Goal: Find specific page/section: Find specific page/section

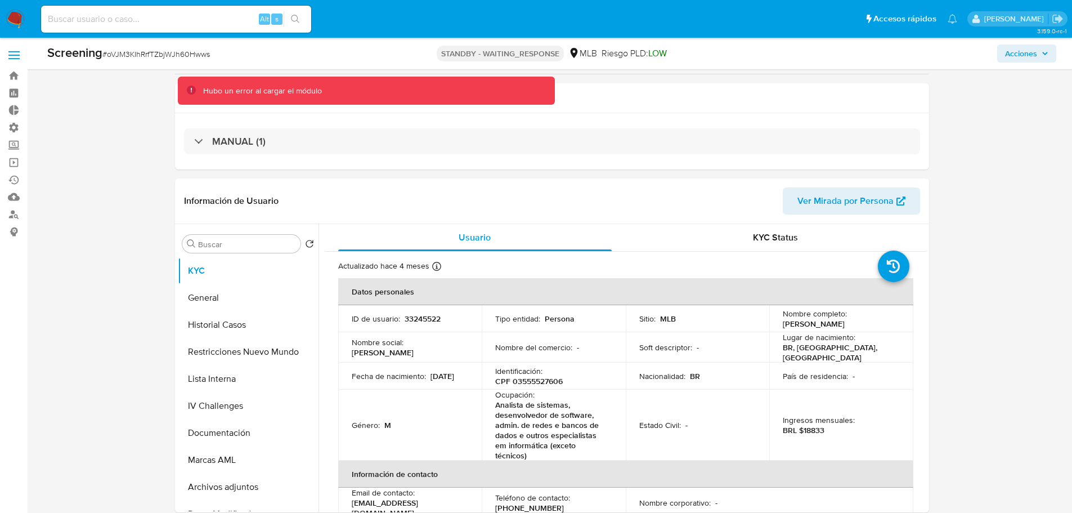
select select "10"
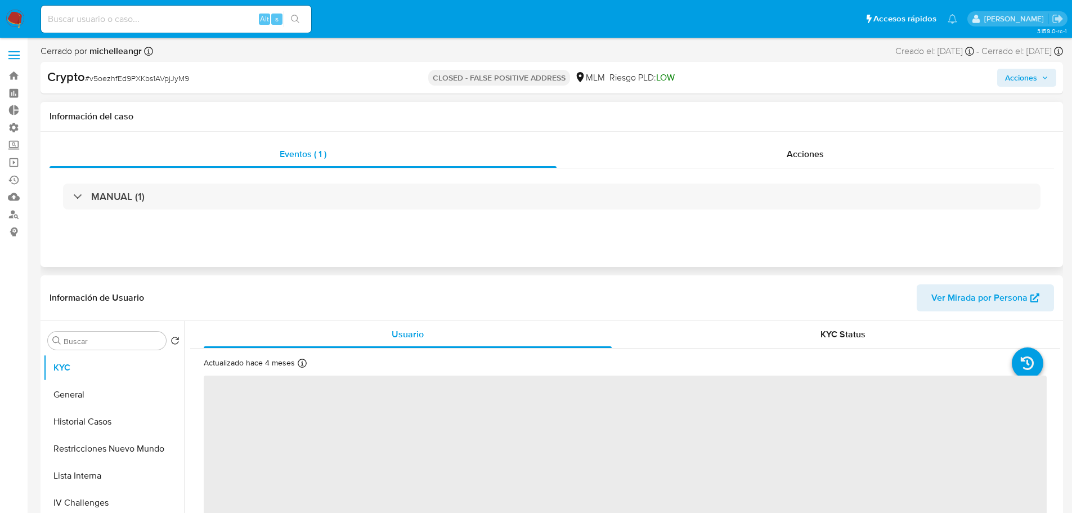
select select "10"
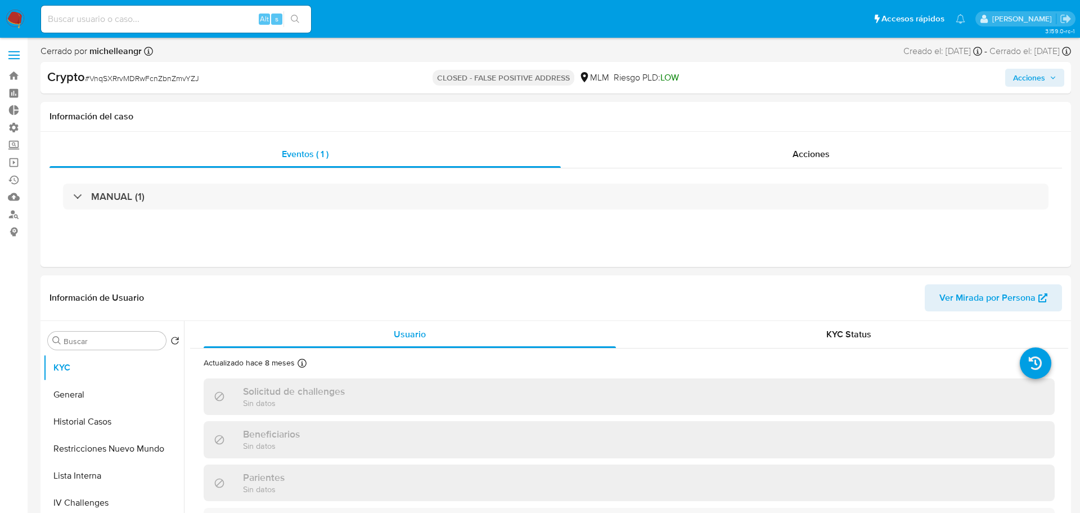
select select "10"
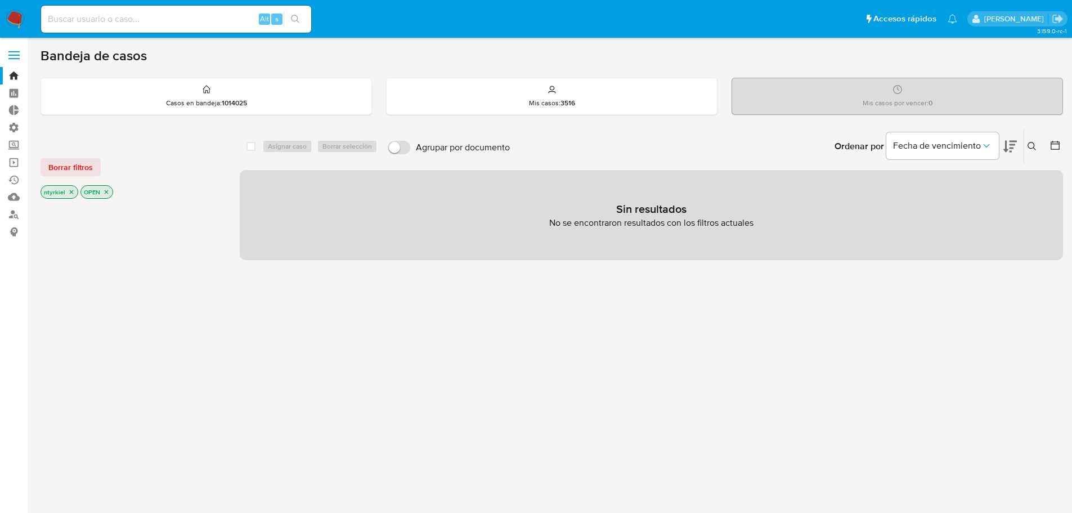
click at [6, 52] on label at bounding box center [14, 55] width 28 height 24
click at [0, 0] on input "checkbox" at bounding box center [0, 0] width 0 height 0
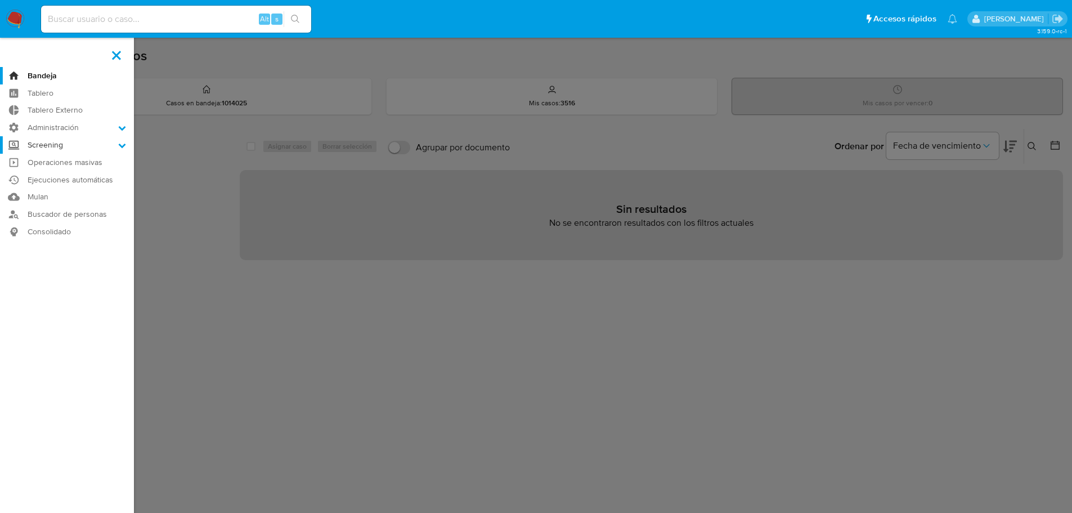
click at [77, 150] on label "Screening" at bounding box center [67, 144] width 134 height 17
click at [0, 0] on input "Screening" at bounding box center [0, 0] width 0 height 0
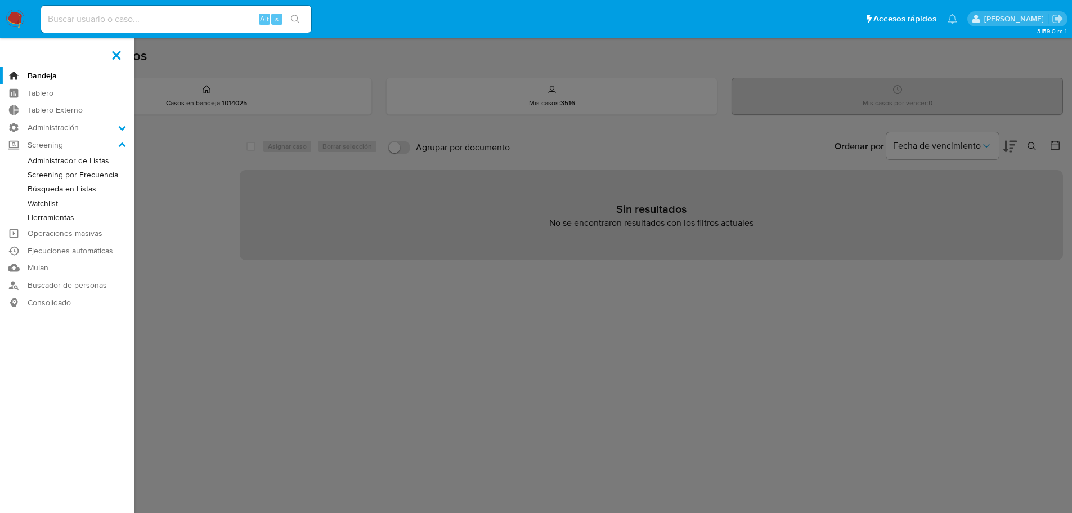
click at [80, 160] on link "Administrador de Listas" at bounding box center [67, 161] width 134 height 14
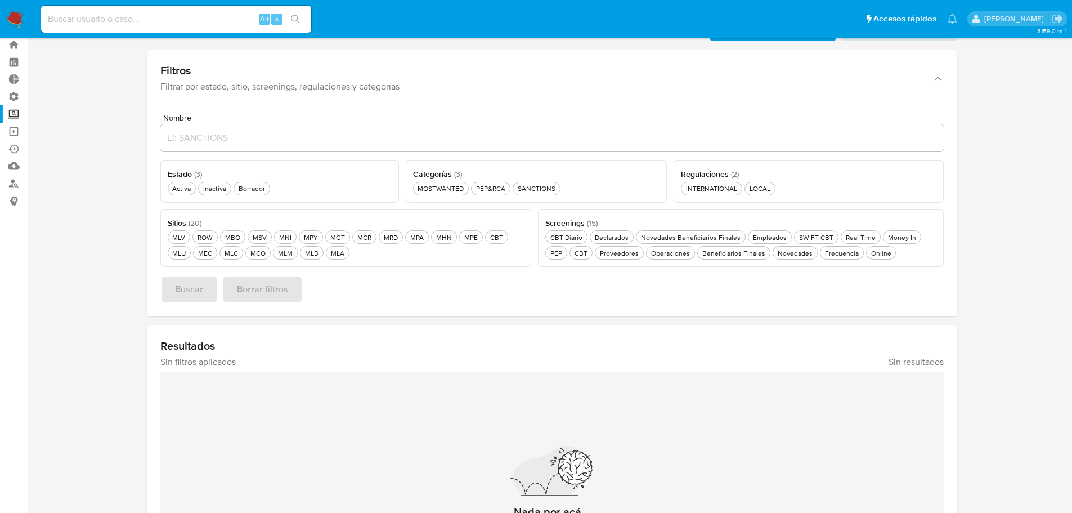
scroll to position [56, 0]
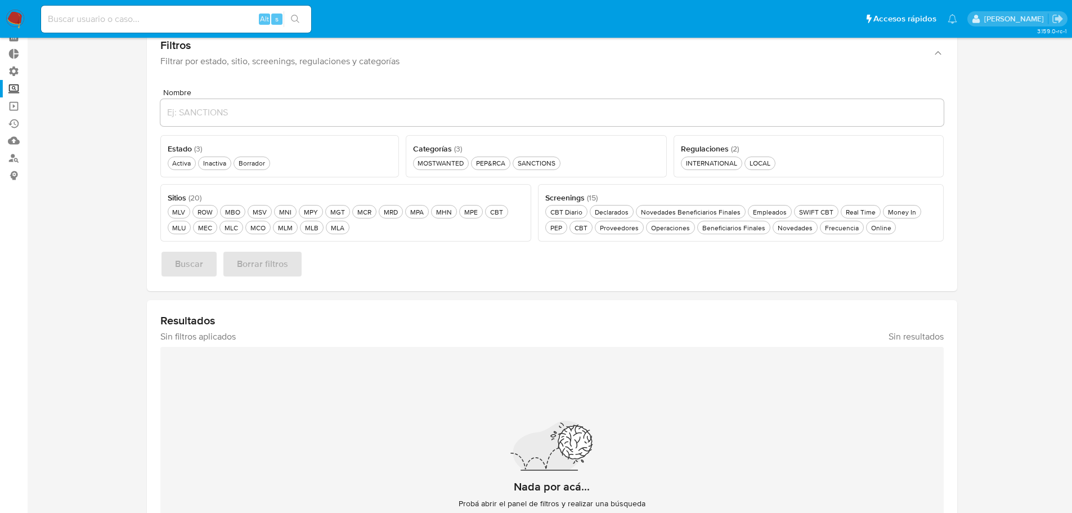
click at [700, 219] on ul "CBT Diario CBT Diario Declarados Declarados Novedades Beneficiarios Finales Nov…" at bounding box center [740, 218] width 391 height 31
click at [697, 213] on div "Novedades Beneficiarios Finales Novedades Beneficiarios Finales" at bounding box center [691, 212] width 104 height 10
click at [469, 214] on div "MPE MPE" at bounding box center [471, 212] width 18 height 10
click at [205, 232] on div "MEC MEC" at bounding box center [205, 228] width 19 height 10
click at [181, 167] on div "Activa Activa" at bounding box center [181, 163] width 23 height 10
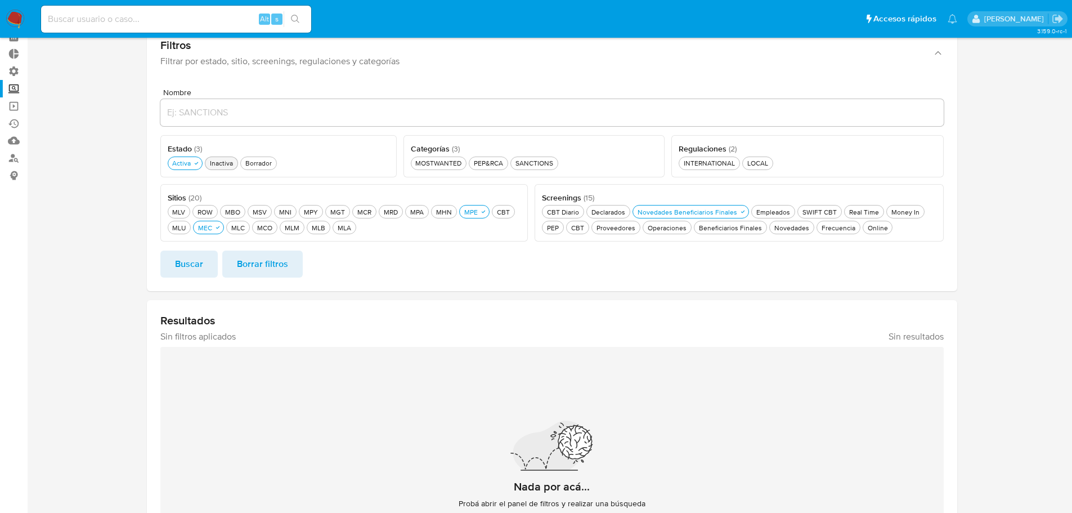
click at [228, 164] on div "Inactiva Inactiva" at bounding box center [222, 163] width 28 height 10
click at [260, 164] on div "Borrador Borrador" at bounding box center [265, 163] width 31 height 10
click at [491, 165] on div "PEP&RCA PEP&RCA" at bounding box center [493, 163] width 34 height 10
click at [188, 263] on span "Buscar" at bounding box center [189, 263] width 28 height 25
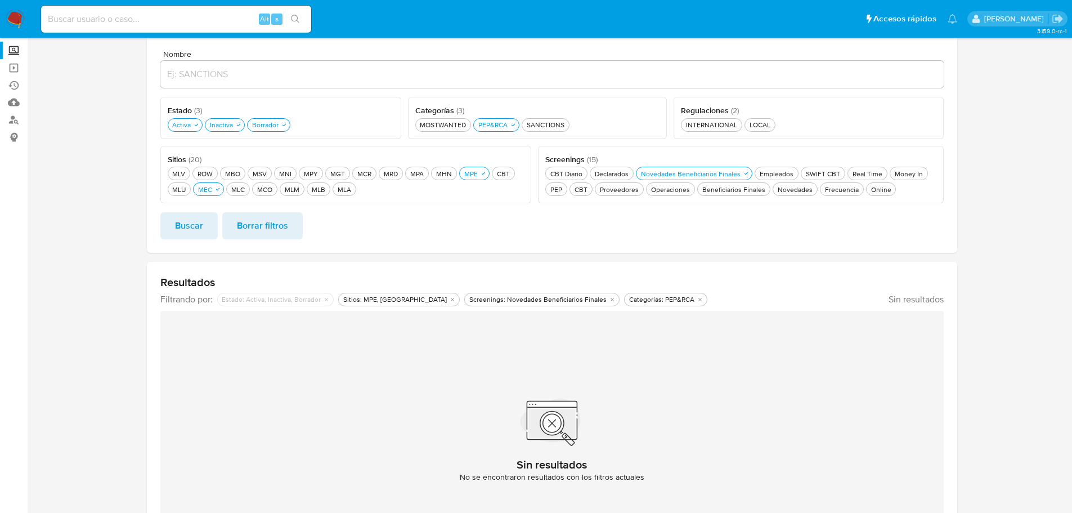
scroll to position [113, 0]
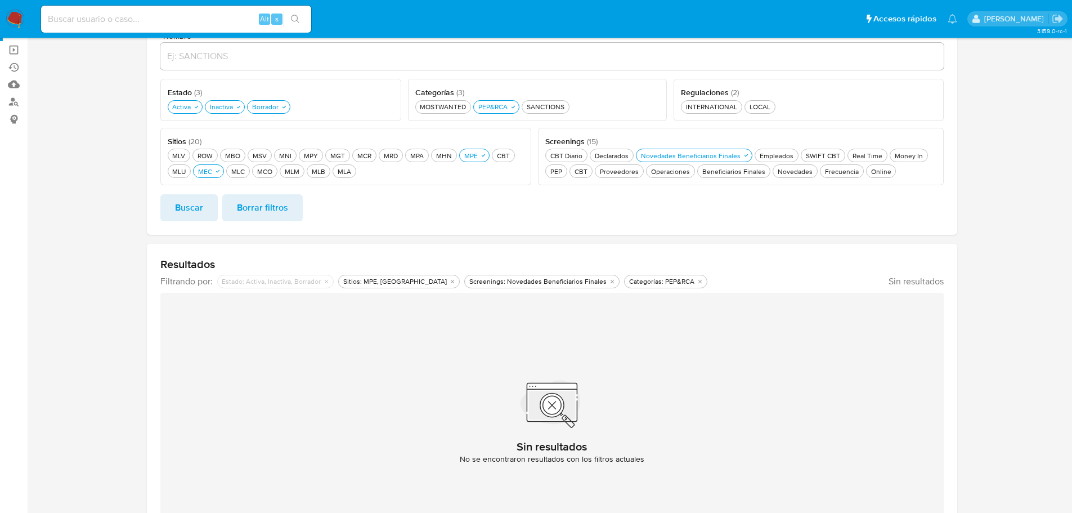
drag, startPoint x: 444, startPoint y: 109, endPoint x: 452, endPoint y: 114, distance: 8.6
click at [444, 109] on div "MOSTWANTED MOSTWANTED" at bounding box center [442, 107] width 51 height 10
click at [542, 104] on div "SANCTIONS SANCTIONS" at bounding box center [551, 107] width 42 height 10
click at [192, 208] on span "Buscar" at bounding box center [189, 207] width 28 height 25
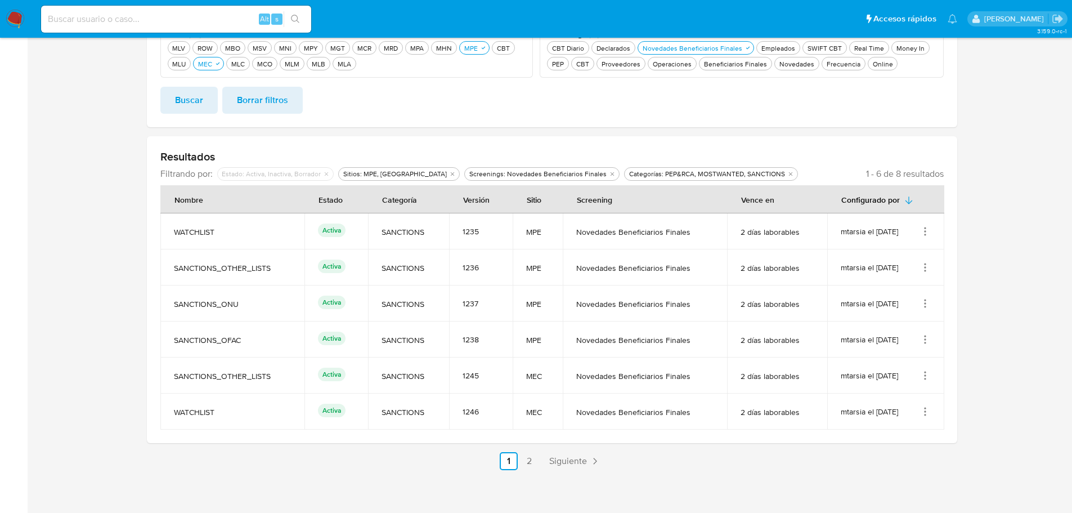
scroll to position [225, 0]
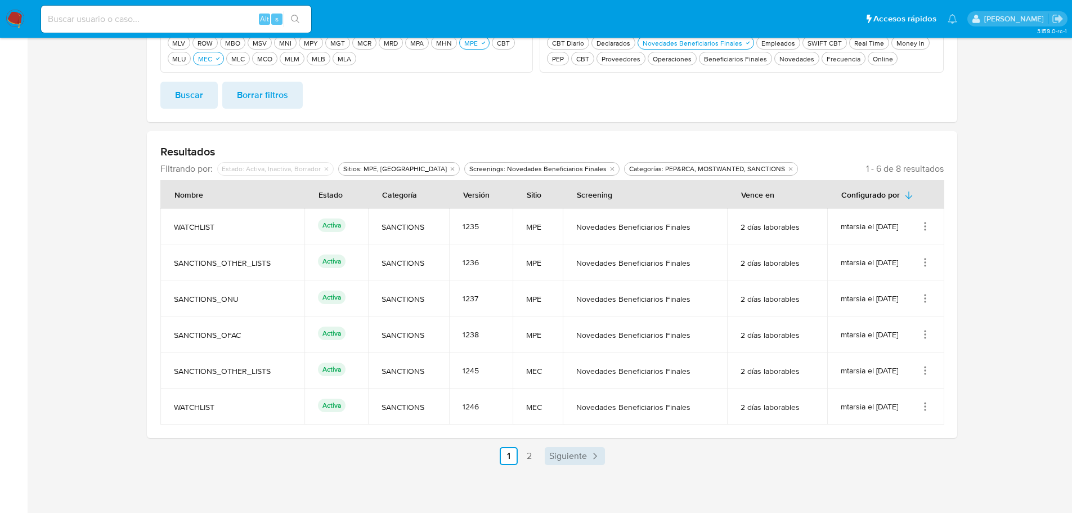
click at [574, 459] on span "Siguiente" at bounding box center [568, 455] width 38 height 9
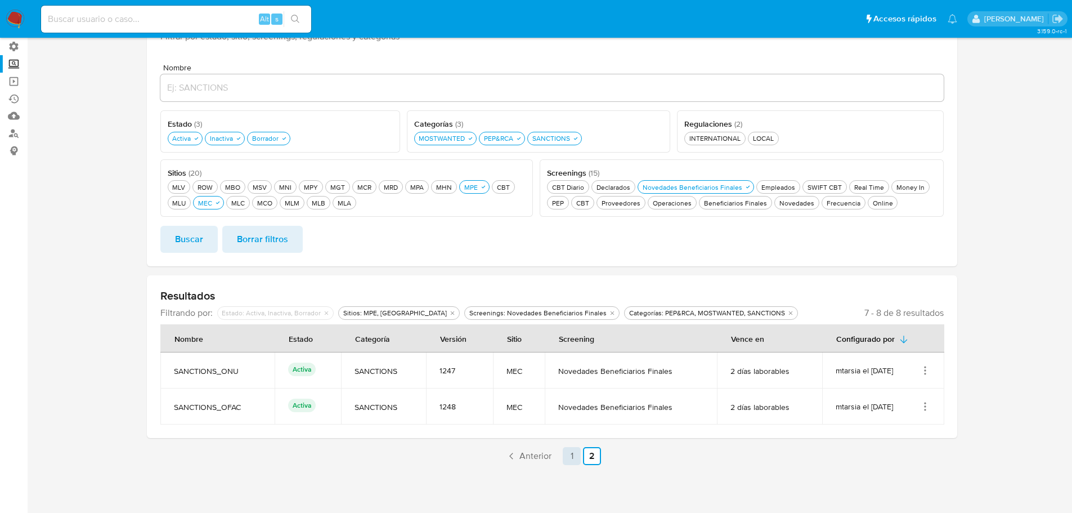
scroll to position [81, 0]
click at [575, 460] on link "1" at bounding box center [572, 456] width 18 height 18
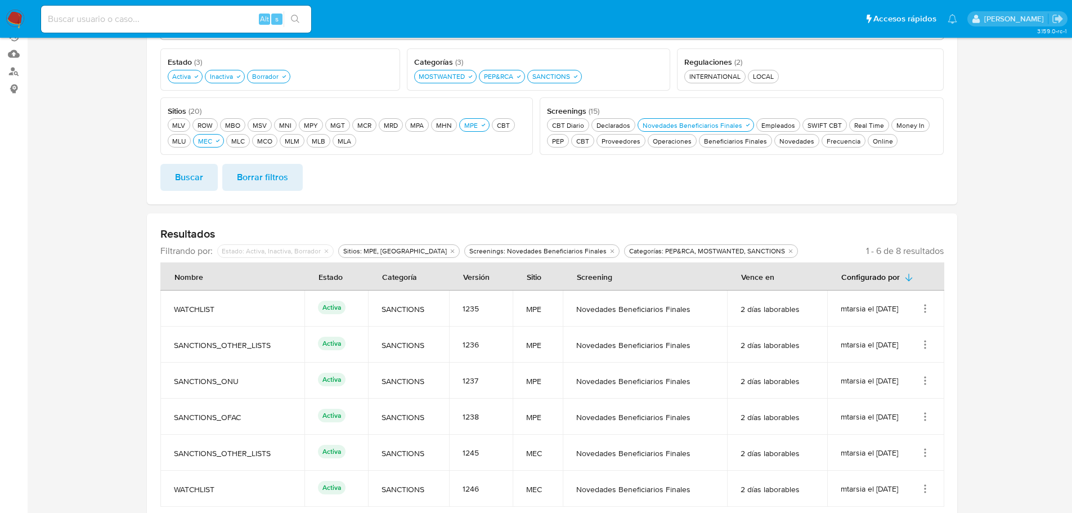
scroll to position [225, 0]
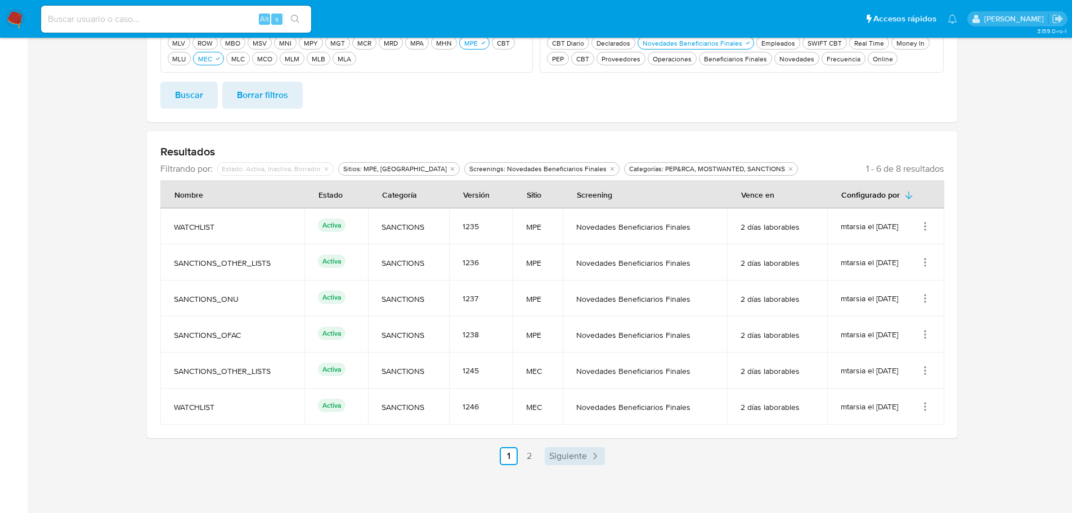
click at [554, 458] on span "Siguiente" at bounding box center [568, 455] width 38 height 9
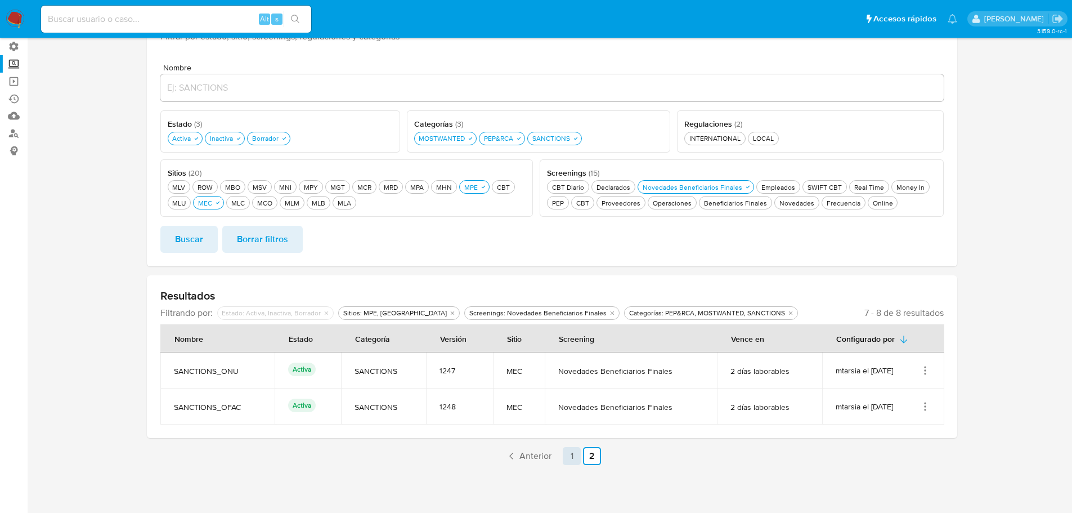
click at [570, 462] on link "1" at bounding box center [572, 456] width 18 height 18
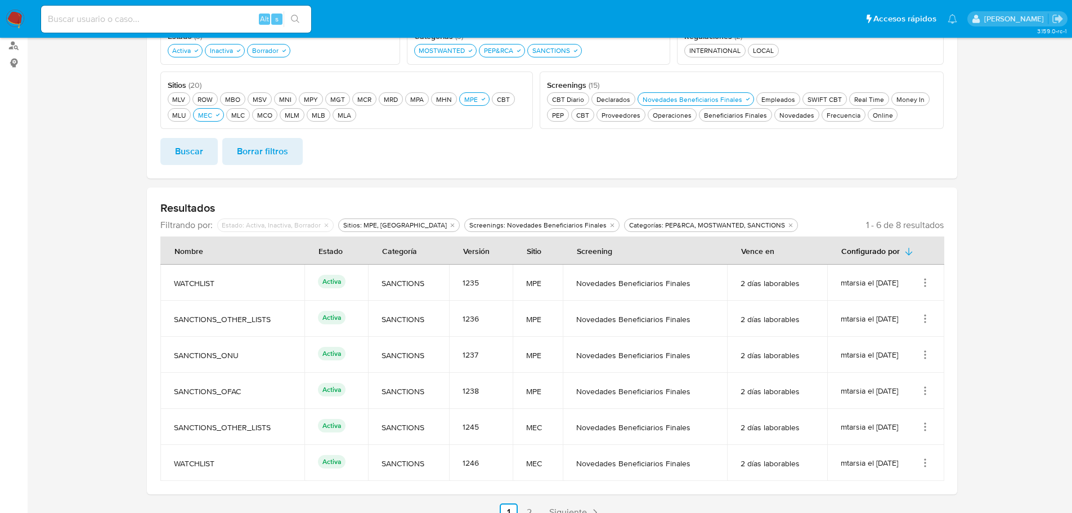
scroll to position [113, 0]
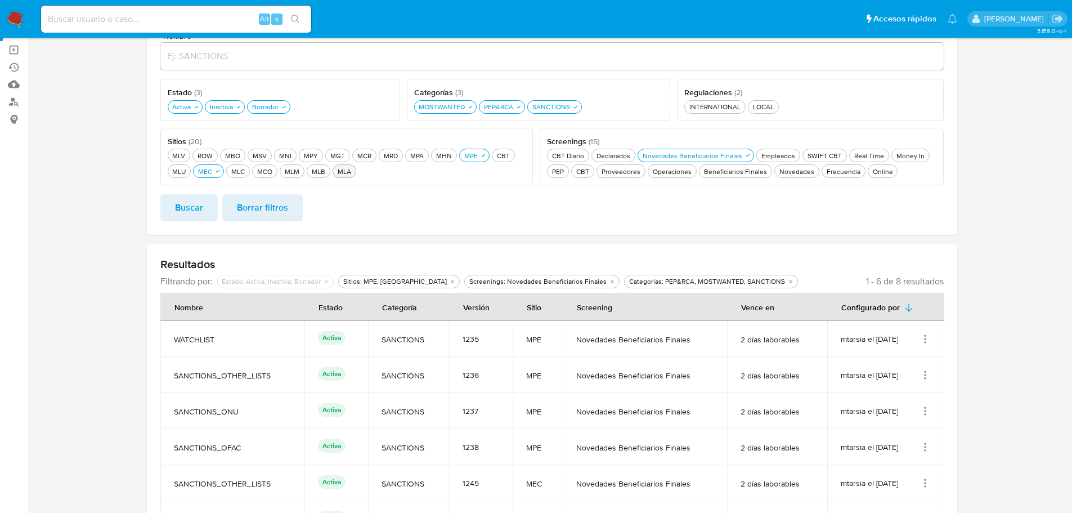
click at [339, 172] on div "MLA MLA" at bounding box center [344, 172] width 18 height 10
drag, startPoint x: 158, startPoint y: 205, endPoint x: 165, endPoint y: 209, distance: 8.3
click at [163, 208] on div "Nombre Estado ( 3 ) Este campo es requerido Activa Activa Inactiva Inactiva Bor…" at bounding box center [552, 129] width 810 height 212
click at [172, 210] on button "Buscar" at bounding box center [188, 207] width 57 height 27
click at [350, 173] on div "MLA MLA" at bounding box center [344, 172] width 18 height 10
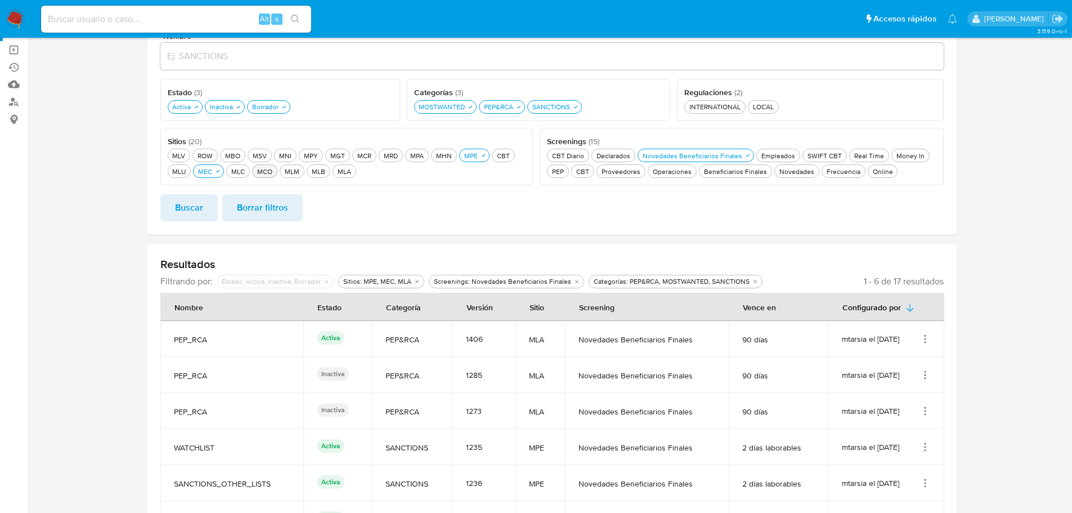
click at [266, 173] on div "MCO MCO" at bounding box center [265, 172] width 20 height 10
click at [206, 203] on button "Buscar" at bounding box center [188, 207] width 57 height 27
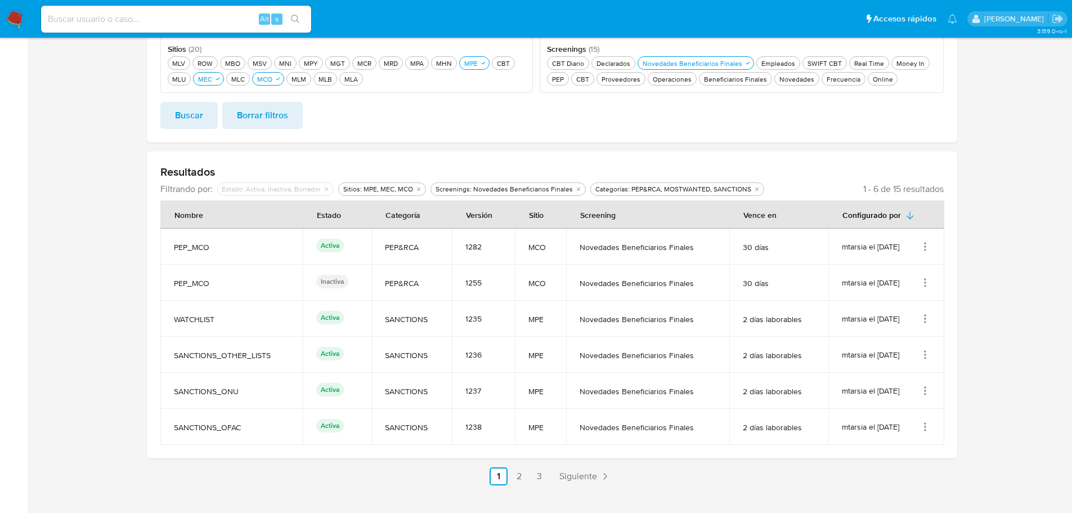
scroll to position [225, 0]
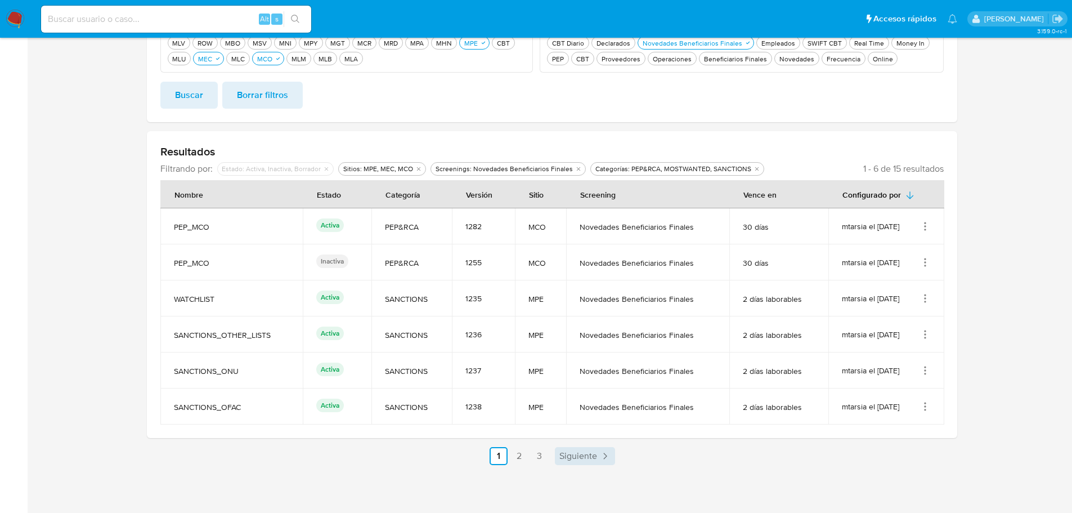
click at [586, 460] on span "Siguiente" at bounding box center [578, 455] width 38 height 9
click at [586, 457] on link "Siguiente" at bounding box center [615, 456] width 60 height 18
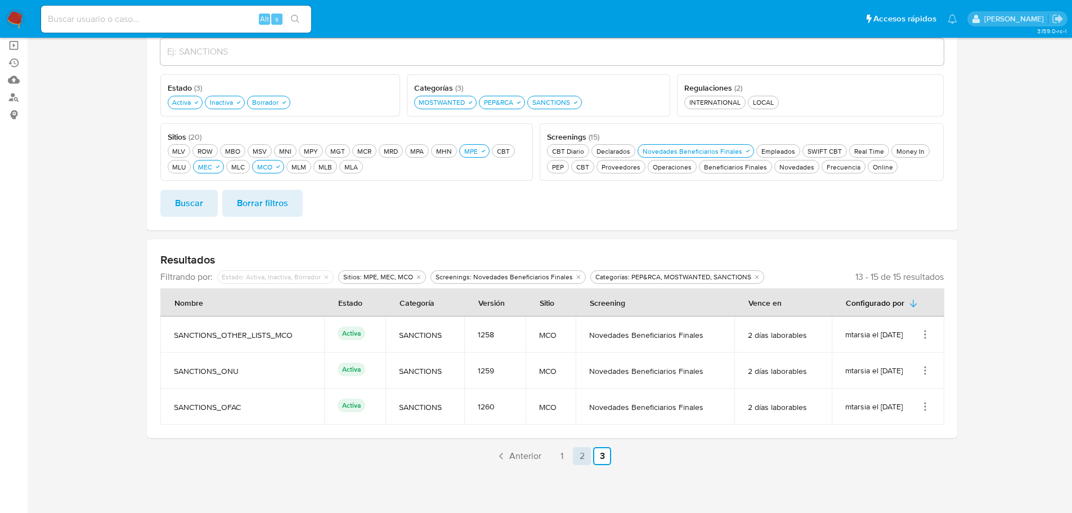
click at [578, 457] on link "2" at bounding box center [582, 456] width 18 height 18
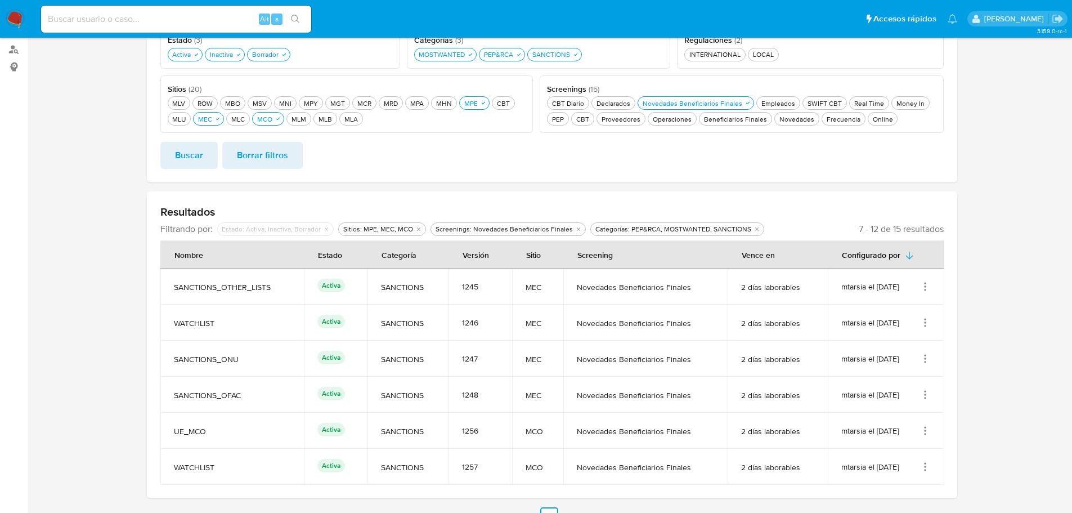
scroll to position [225, 0]
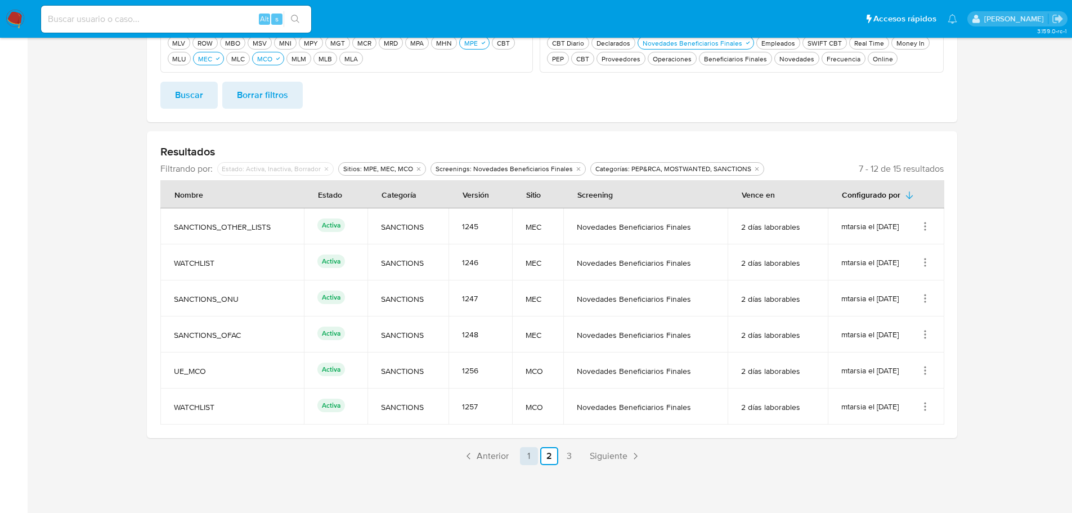
click at [527, 460] on link "1" at bounding box center [529, 456] width 18 height 18
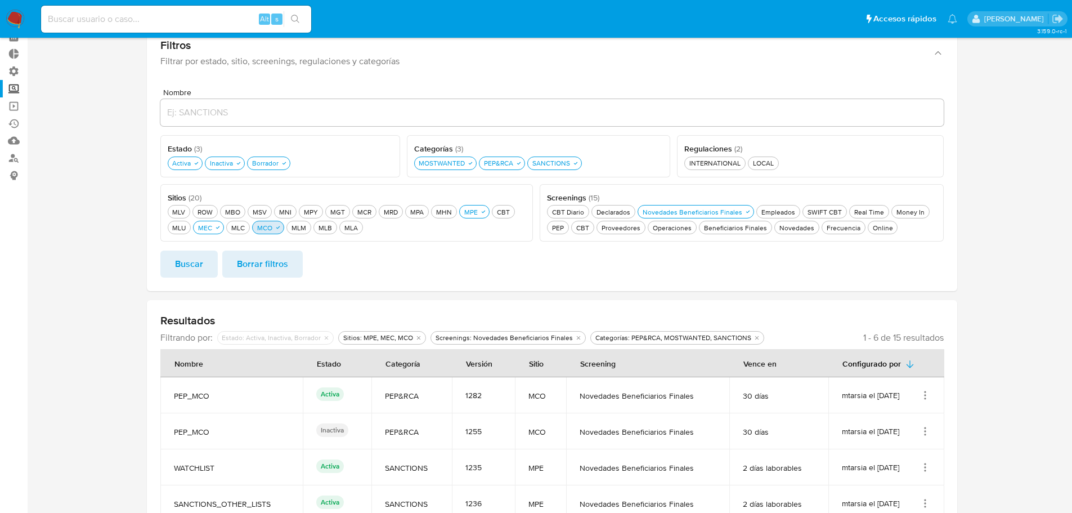
click at [262, 223] on div "MCO MCO" at bounding box center [265, 228] width 20 height 10
click at [182, 271] on span "Buscar" at bounding box center [189, 263] width 28 height 25
click at [465, 163] on div "MOSTWANTED MOSTWANTED" at bounding box center [441, 163] width 51 height 10
click at [551, 164] on div "SANCTIONS SANCTIONS" at bounding box center [545, 163] width 42 height 10
click at [206, 268] on button "Buscar" at bounding box center [188, 263] width 57 height 27
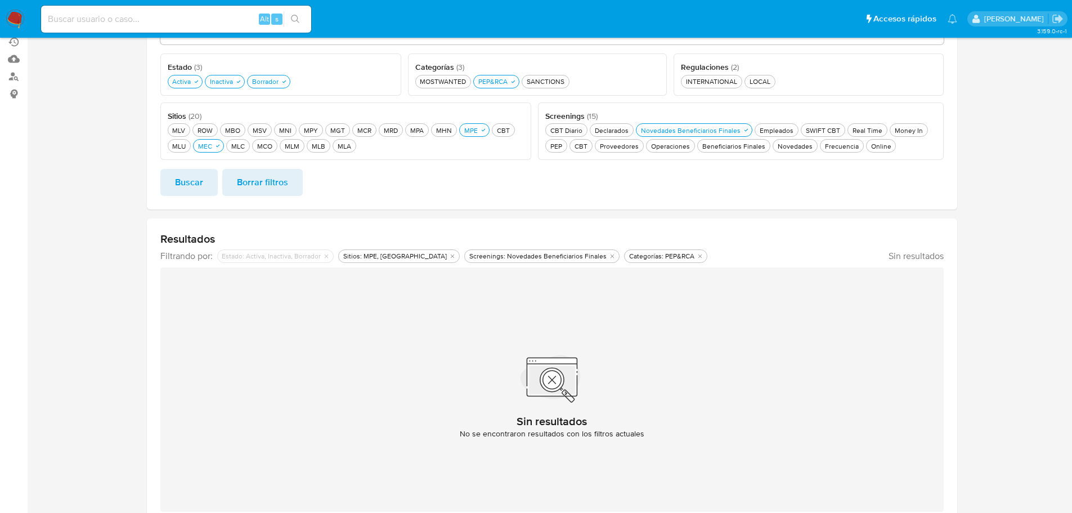
scroll to position [113, 0]
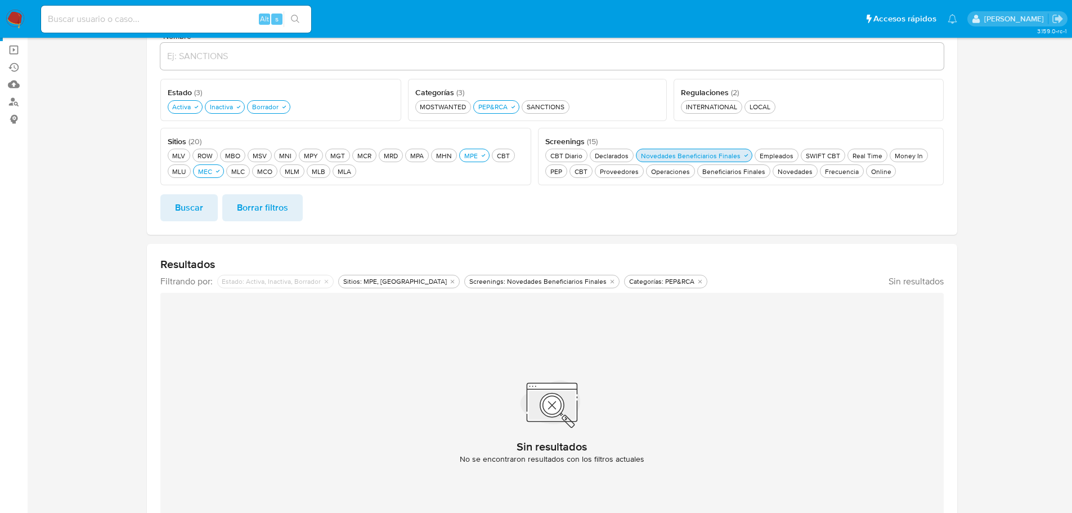
click at [677, 155] on div "Novedades Beneficiarios Finales Novedades Beneficiarios Finales" at bounding box center [691, 156] width 104 height 10
click at [806, 175] on div "Novedades Novedades" at bounding box center [798, 172] width 39 height 10
click at [183, 210] on span "Buscar" at bounding box center [189, 207] width 28 height 25
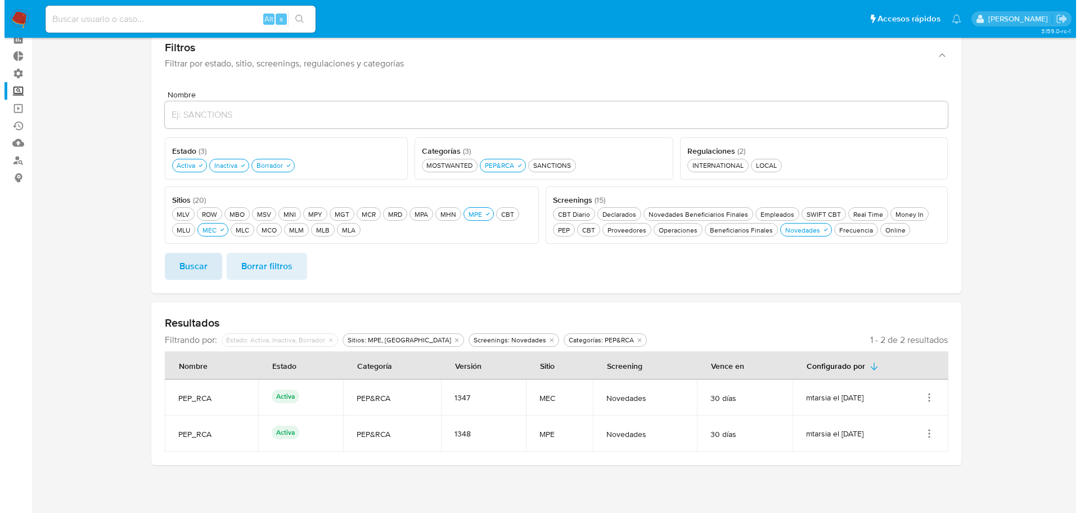
scroll to position [54, 0]
click at [924, 399] on icon "Acciones" at bounding box center [924, 397] width 11 height 11
click at [876, 467] on button "Editar" at bounding box center [879, 453] width 101 height 30
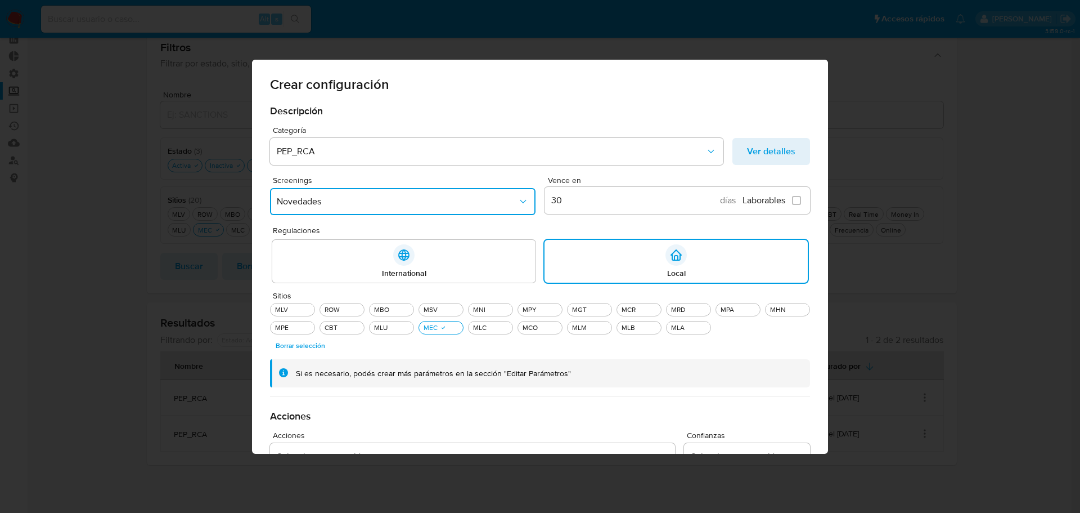
click at [462, 200] on span "Novedades" at bounding box center [397, 201] width 241 height 11
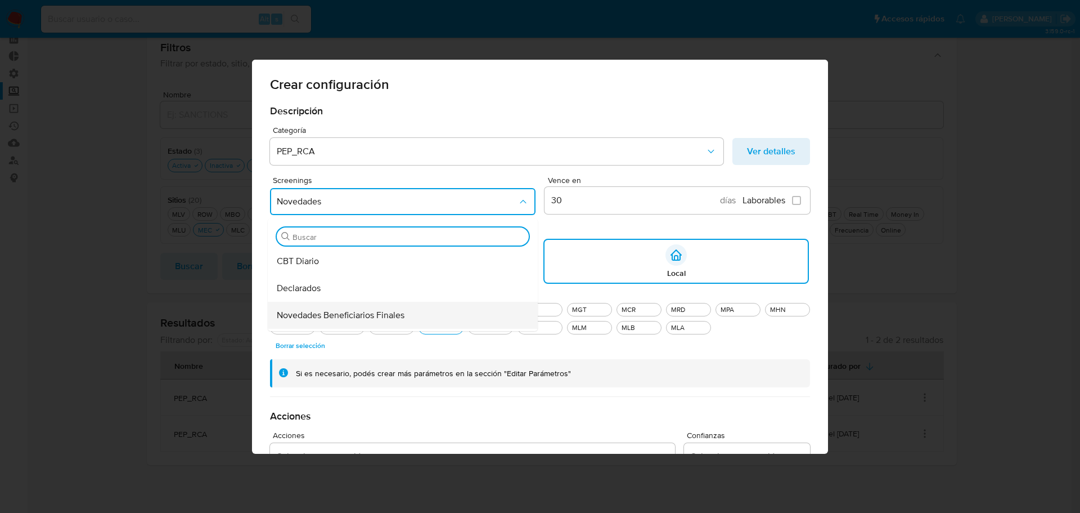
click at [398, 313] on span "Novedades Beneficiarios Finales" at bounding box center [341, 314] width 128 height 11
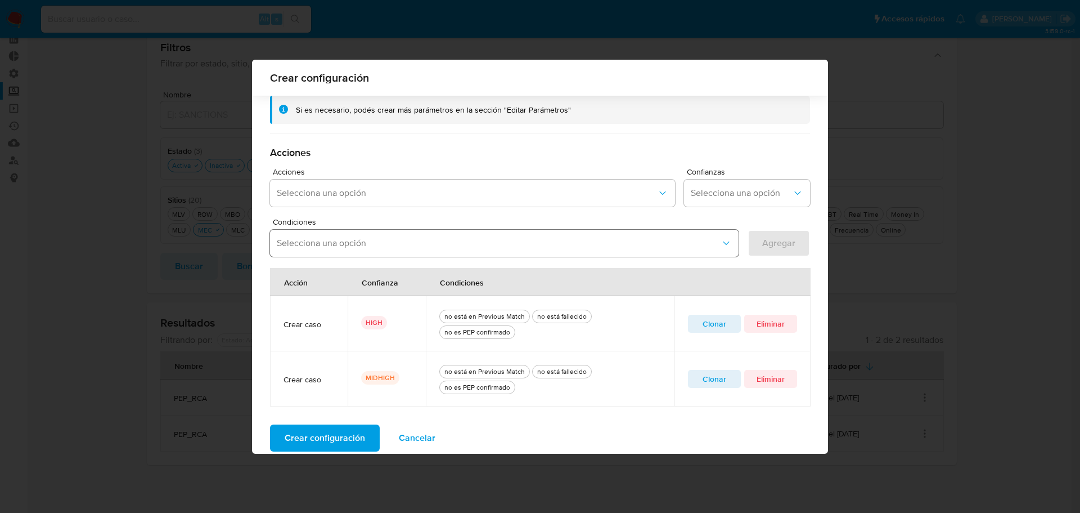
scroll to position [270, 0]
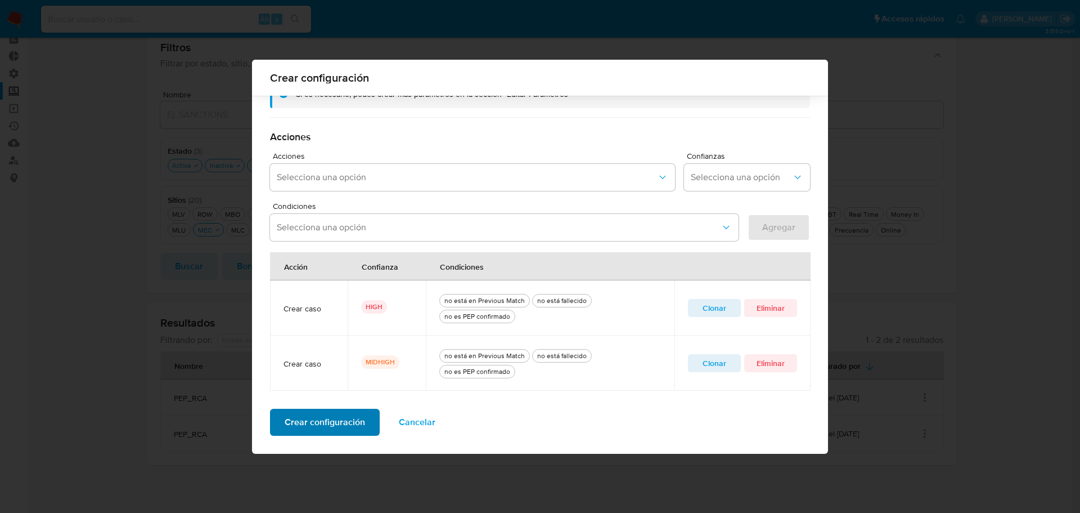
click at [314, 430] on span "Crear configuración" at bounding box center [325, 422] width 80 height 25
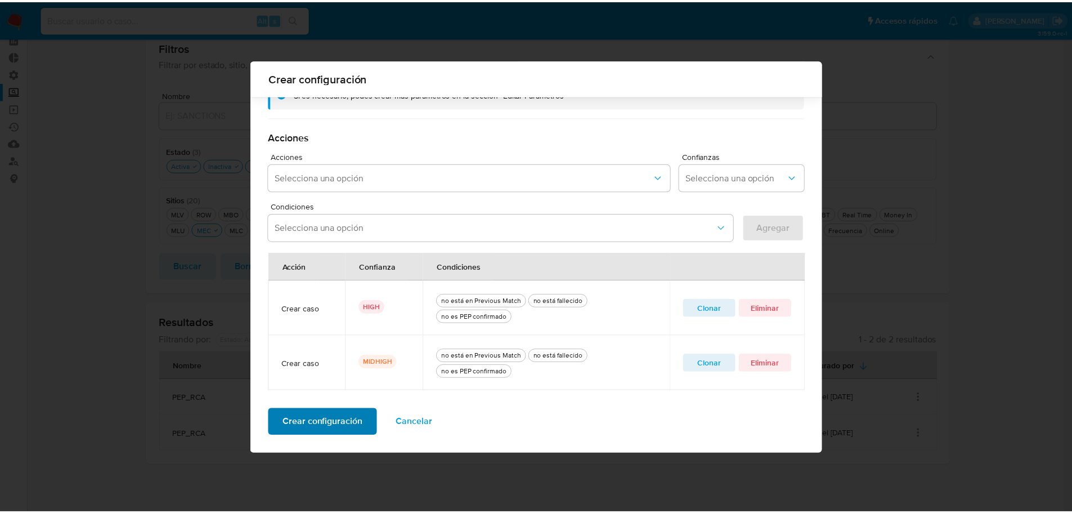
scroll to position [0, 0]
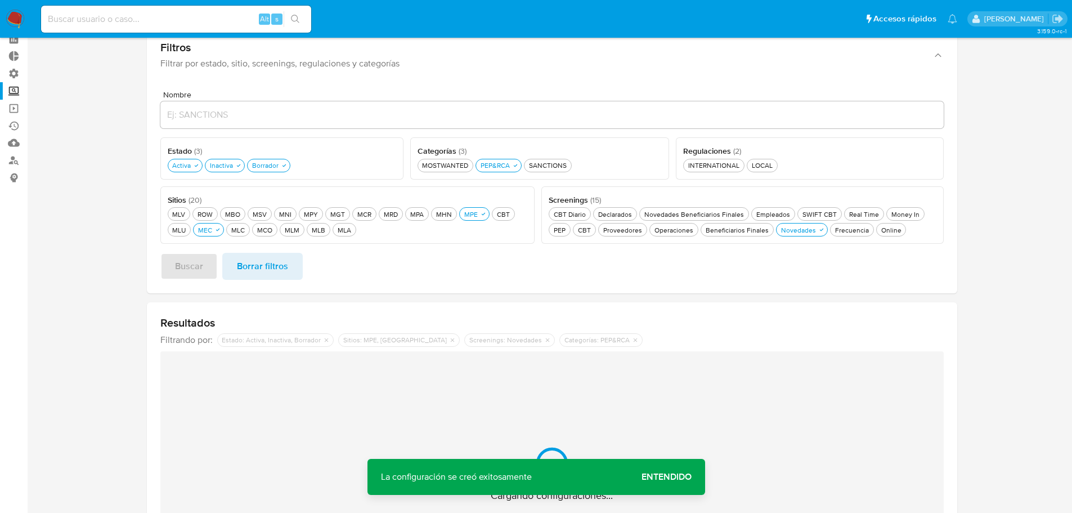
click at [687, 476] on span "Entendido" at bounding box center [666, 476] width 50 height 0
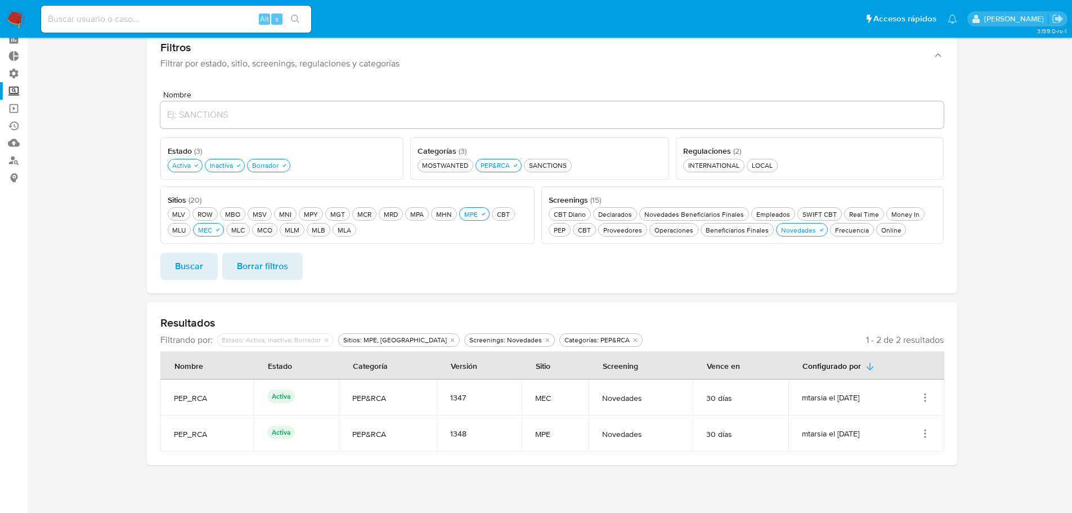
click at [183, 276] on span "Buscar" at bounding box center [189, 266] width 28 height 25
drag, startPoint x: 937, startPoint y: 395, endPoint x: 823, endPoint y: 392, distance: 113.7
click at [823, 392] on td "mtarsia el 18/08/2025" at bounding box center [866, 397] width 156 height 36
click at [692, 210] on div "Novedades Beneficiarios Finales Novedades Beneficiarios Finales" at bounding box center [694, 214] width 104 height 10
click at [199, 263] on span "Buscar" at bounding box center [189, 266] width 28 height 25
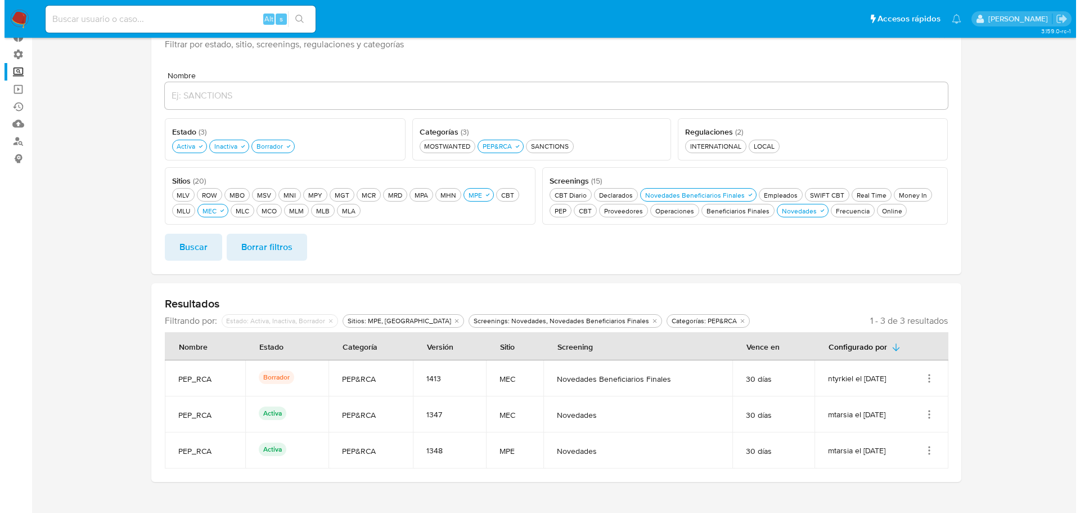
scroll to position [90, 0]
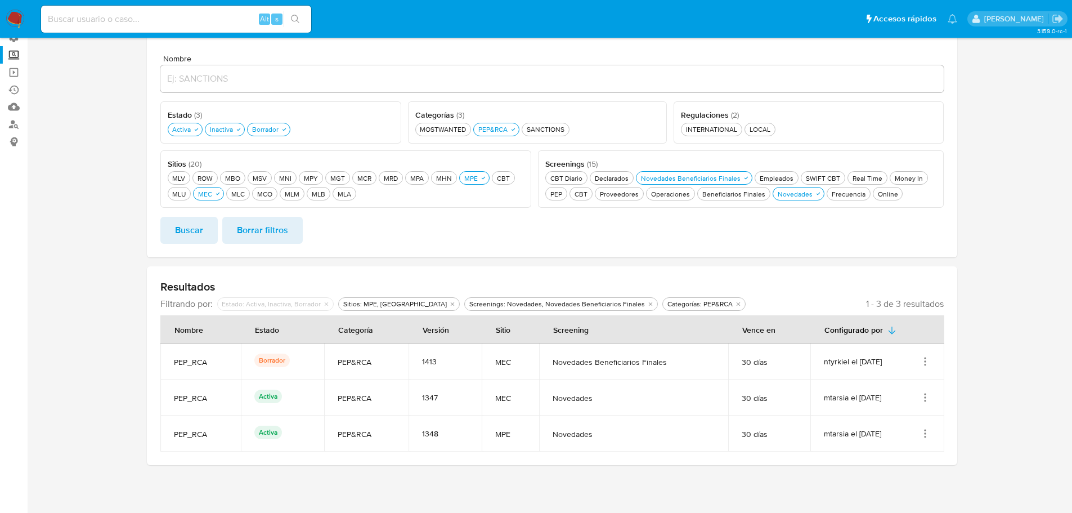
click at [922, 432] on icon "Acciones" at bounding box center [924, 433] width 11 height 11
click at [878, 409] on button "Editar" at bounding box center [879, 407] width 101 height 30
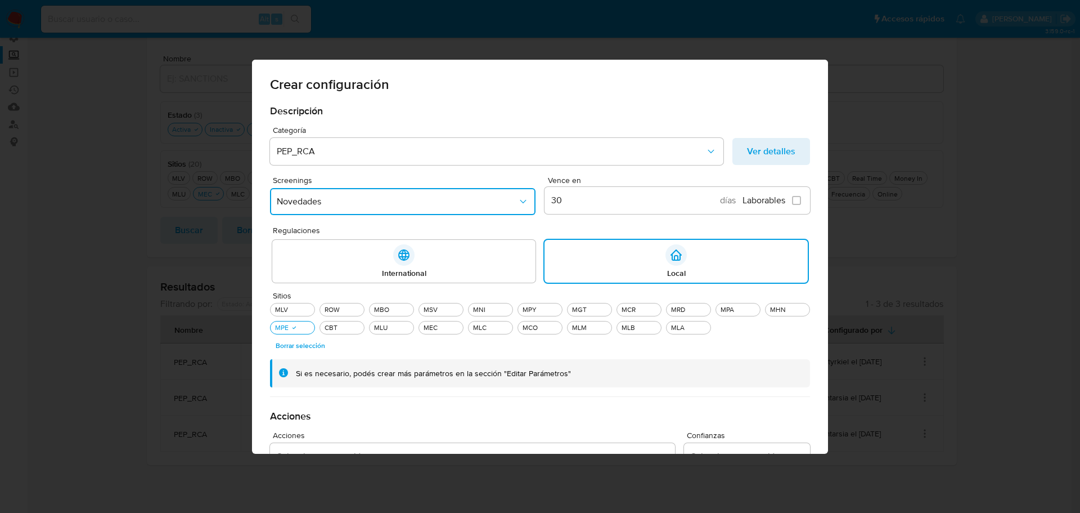
click at [363, 205] on span "Novedades" at bounding box center [397, 201] width 241 height 11
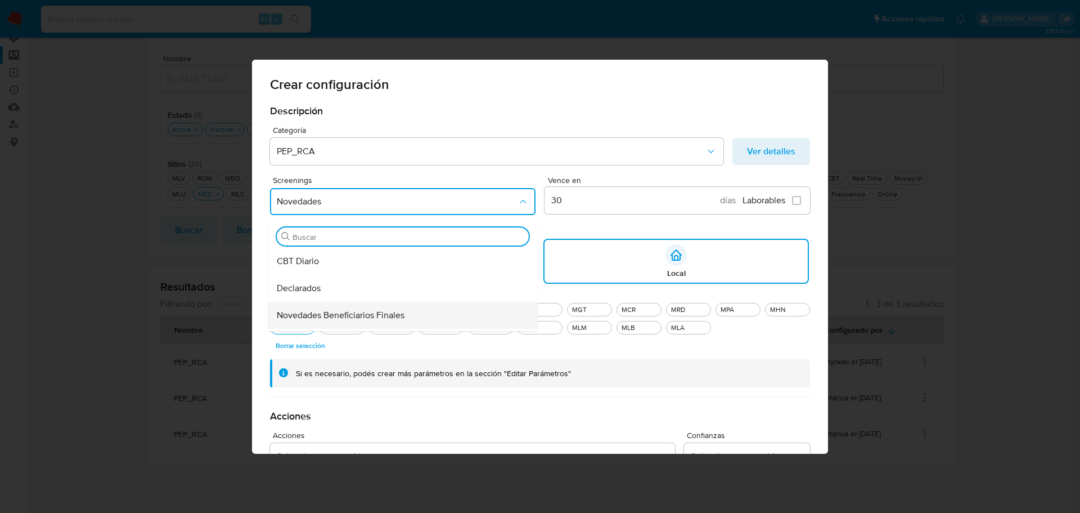
click at [353, 318] on span "Novedades Beneficiarios Finales" at bounding box center [341, 314] width 128 height 11
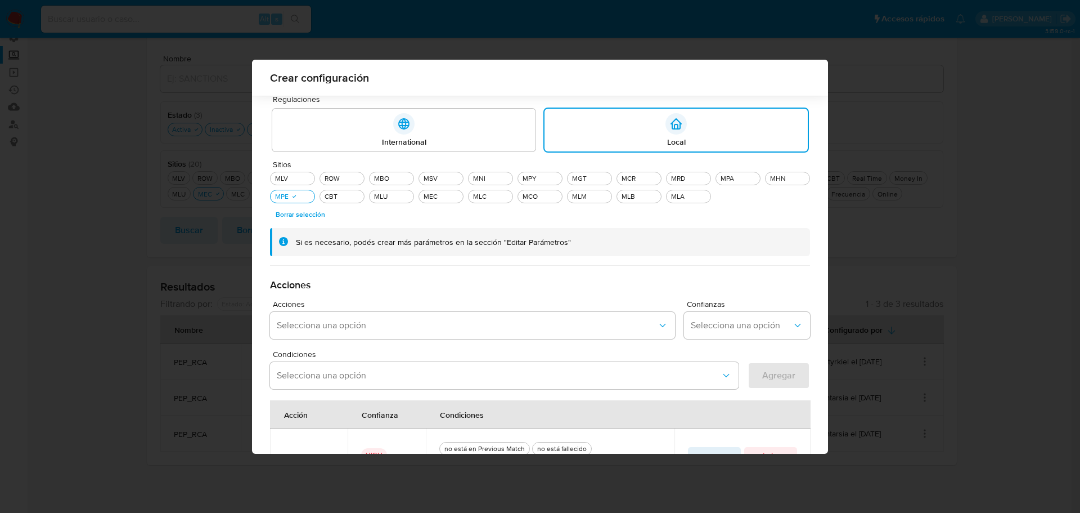
scroll to position [270, 0]
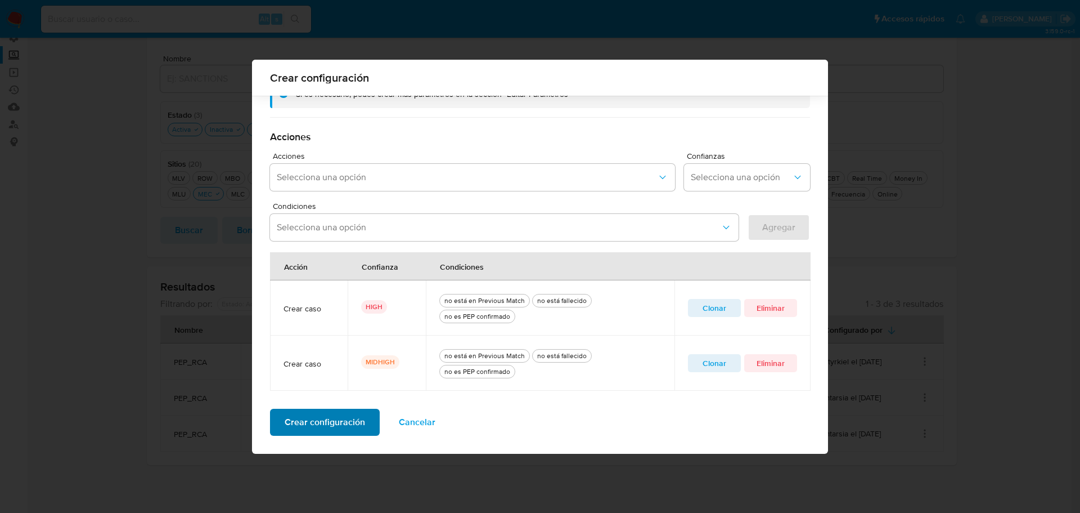
click at [315, 425] on span "Crear configuración" at bounding box center [325, 422] width 80 height 25
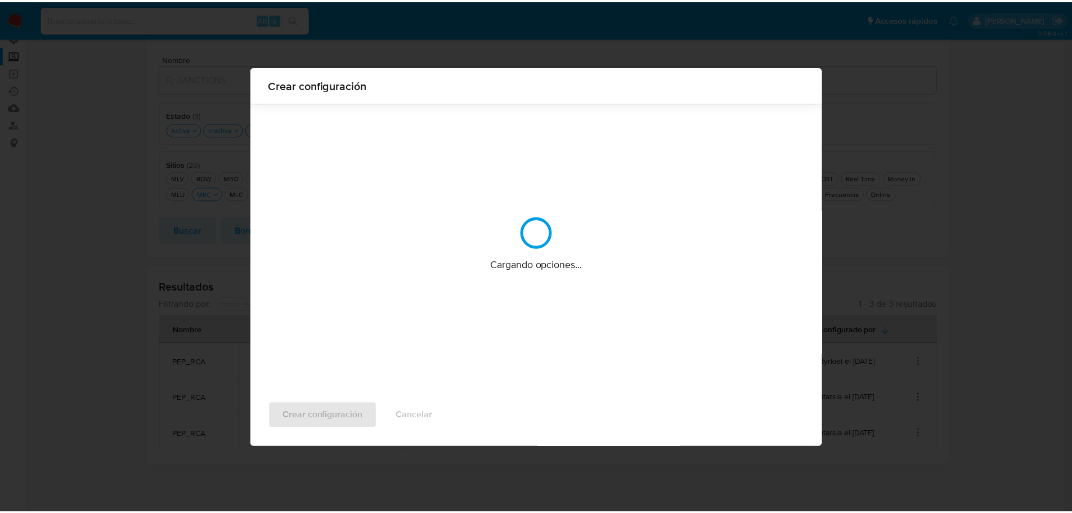
scroll to position [0, 0]
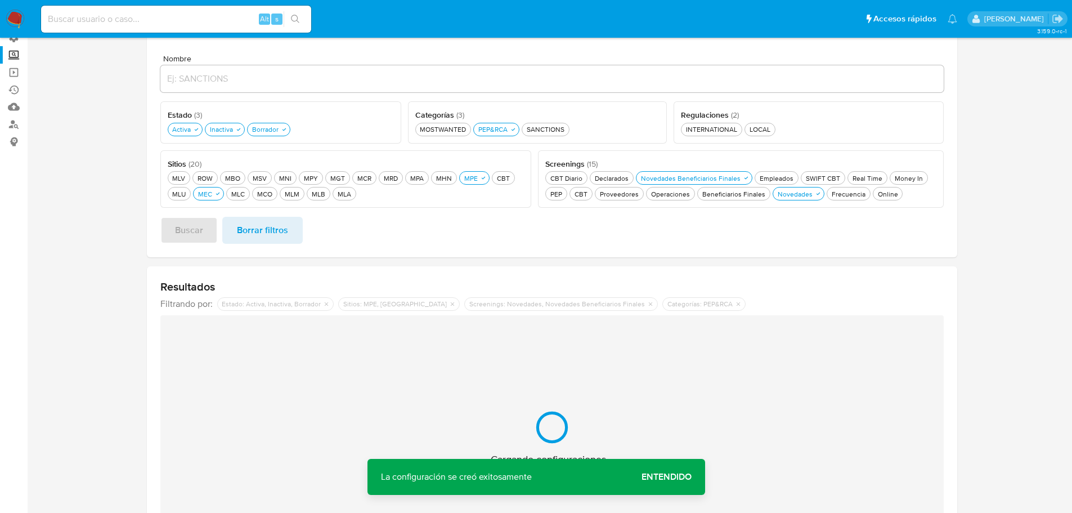
click at [685, 476] on span "Entendido" at bounding box center [666, 476] width 50 height 0
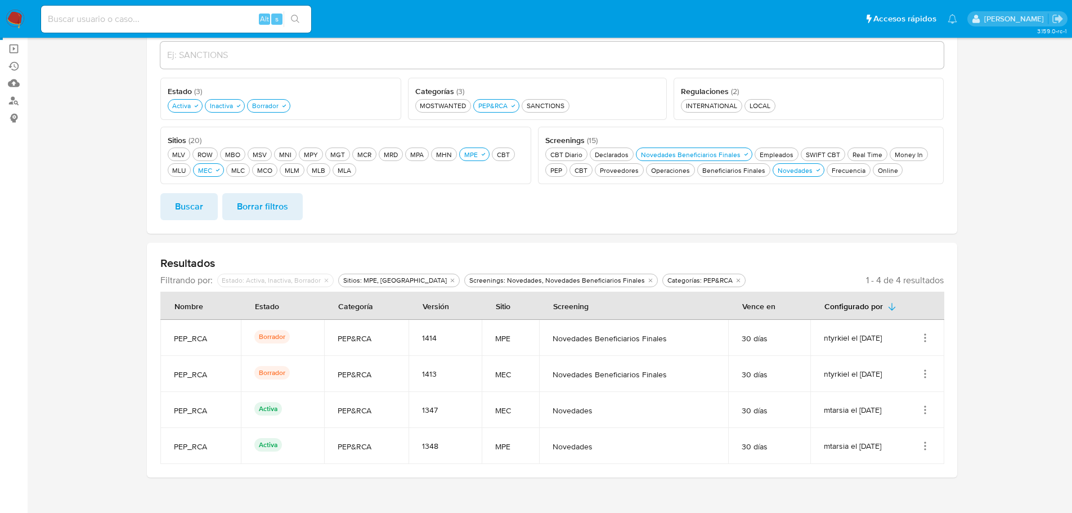
scroll to position [126, 0]
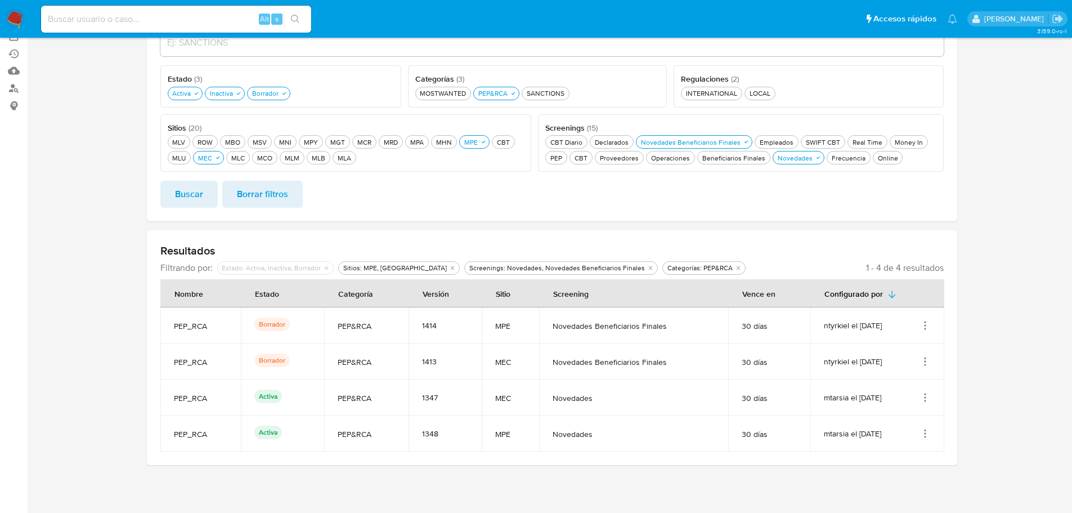
click at [923, 361] on icon "Acciones" at bounding box center [924, 361] width 11 height 11
click at [896, 386] on button "Ver detalles" at bounding box center [879, 387] width 101 height 30
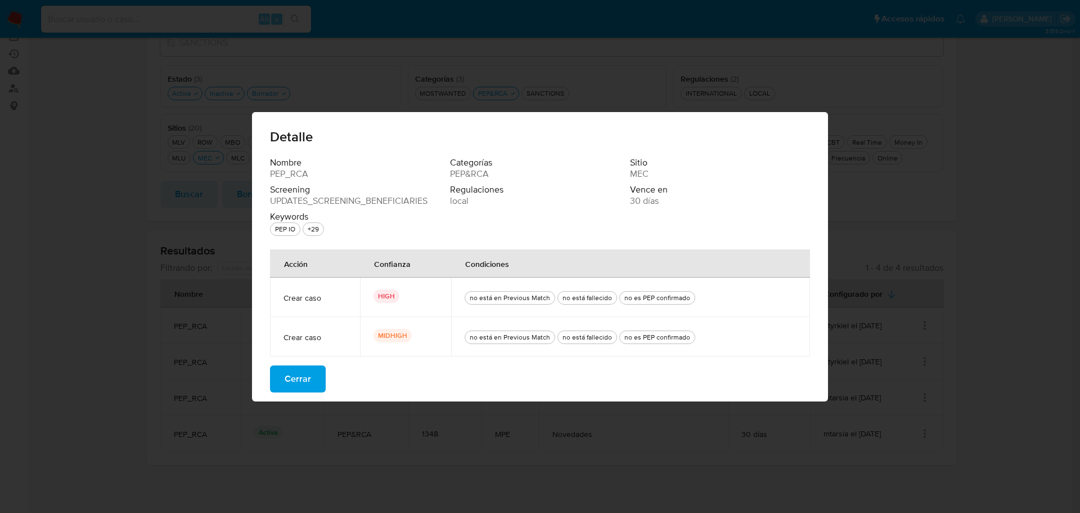
click at [309, 376] on span "Cerrar" at bounding box center [298, 378] width 26 height 25
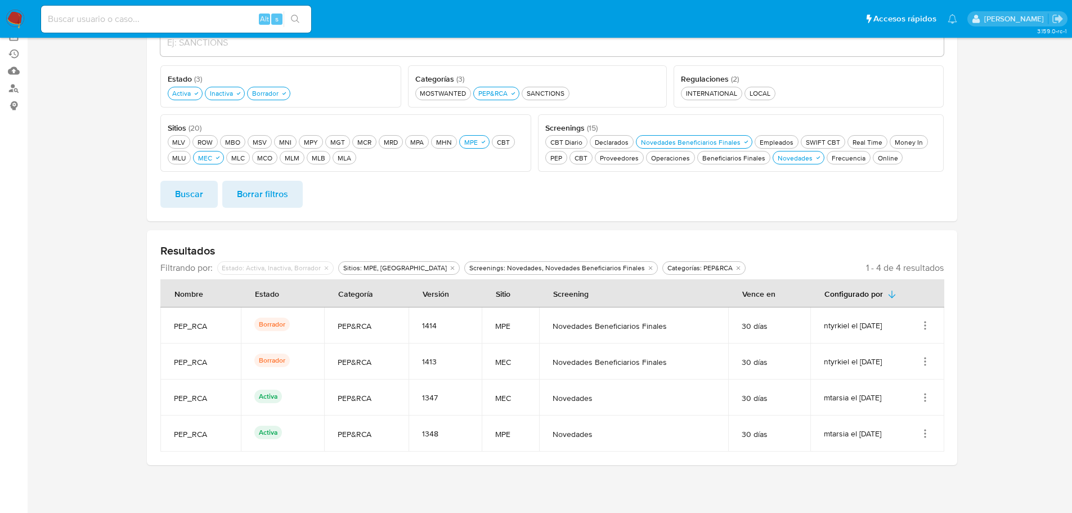
click at [927, 322] on icon "Acciones" at bounding box center [924, 325] width 11 height 11
click at [890, 349] on button "Ver detalles" at bounding box center [879, 351] width 101 height 30
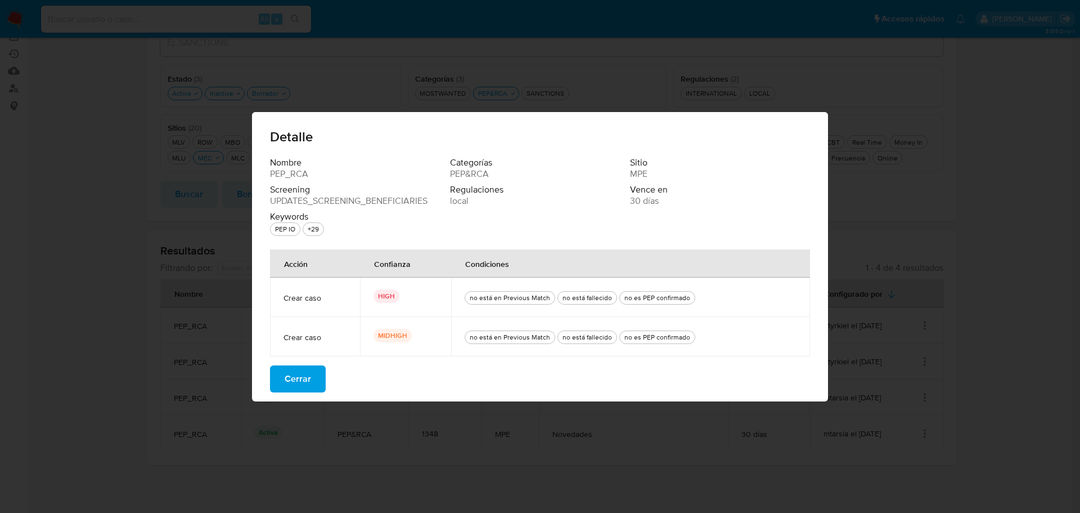
click at [294, 384] on span "Cerrar" at bounding box center [298, 378] width 26 height 25
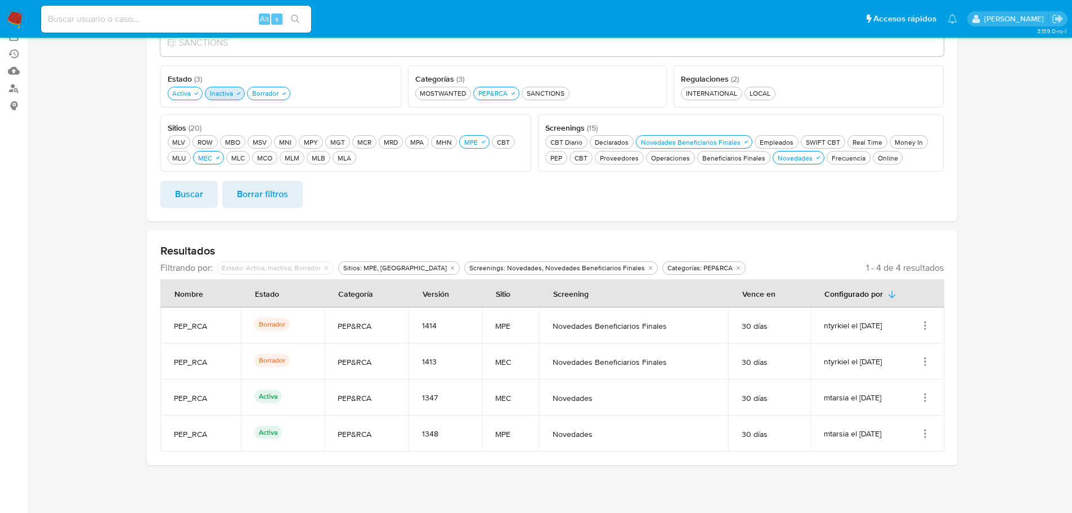
click at [227, 96] on div "Inactiva Inactiva" at bounding box center [222, 93] width 28 height 10
click at [261, 93] on div "Borrador Borrador" at bounding box center [258, 93] width 31 height 10
click at [191, 197] on span "Buscar" at bounding box center [189, 194] width 28 height 25
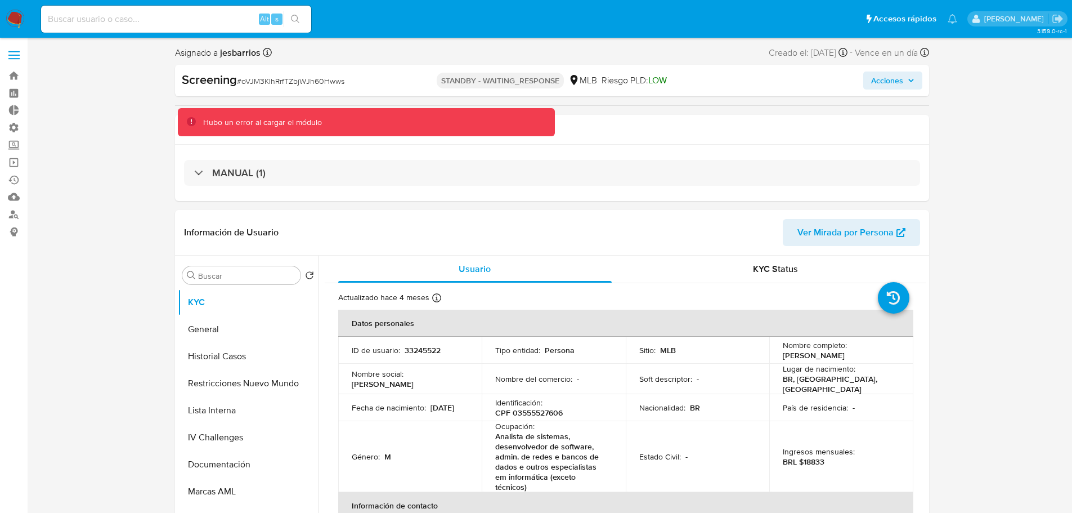
select select "10"
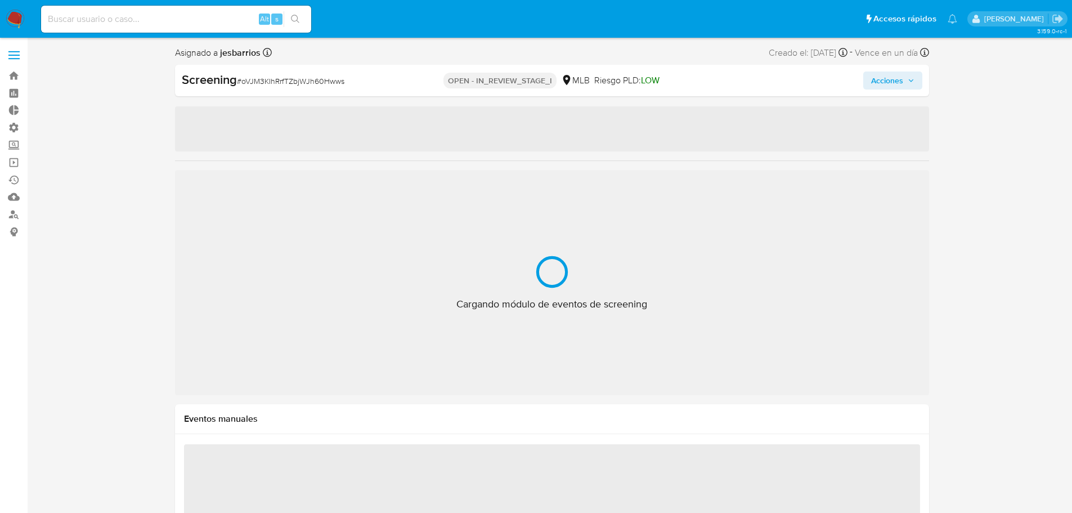
select select "10"
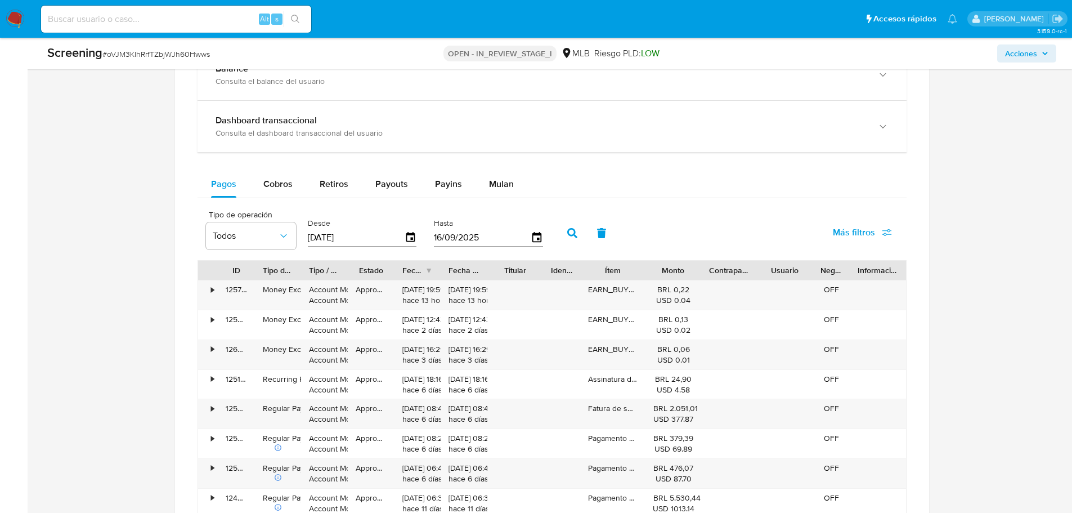
scroll to position [691, 0]
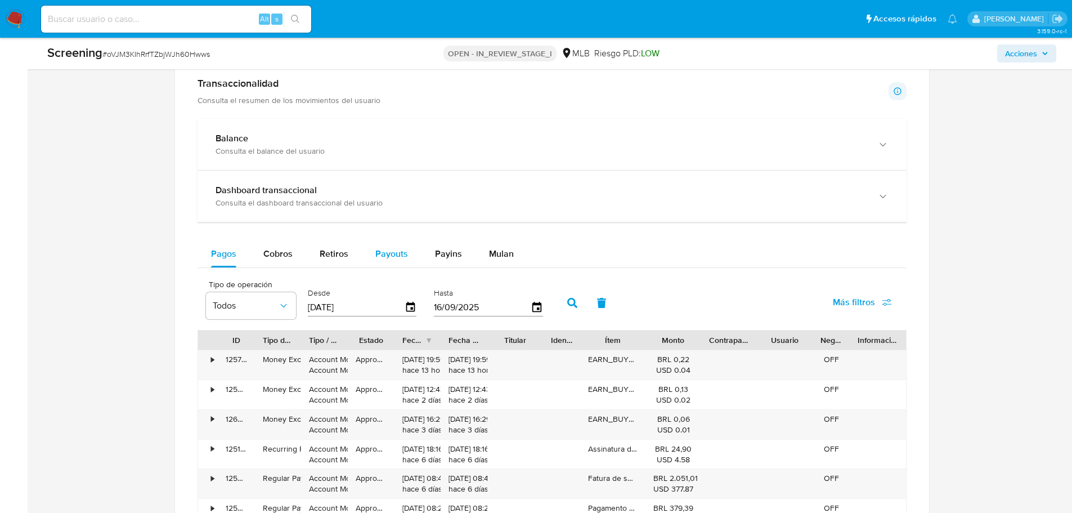
click at [393, 254] on span "Payouts" at bounding box center [391, 253] width 33 height 13
select select "10"
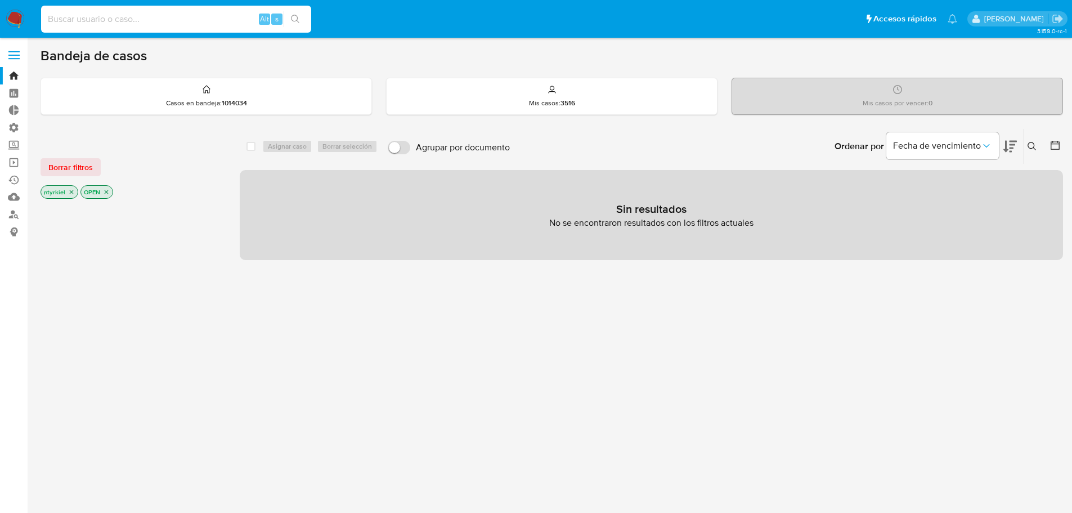
click at [210, 14] on input at bounding box center [176, 19] width 270 height 15
paste input "710102762"
type input "710102762"
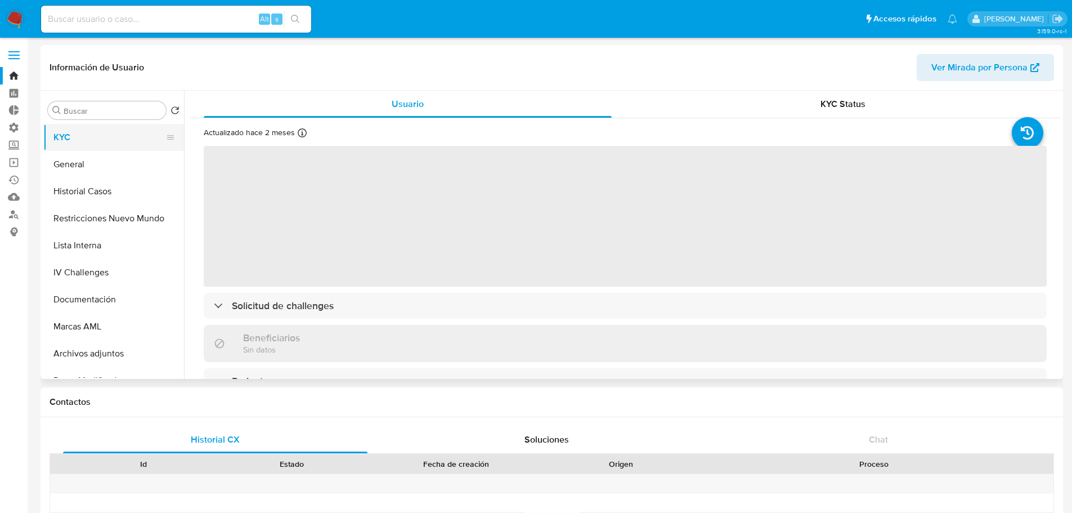
select select "10"
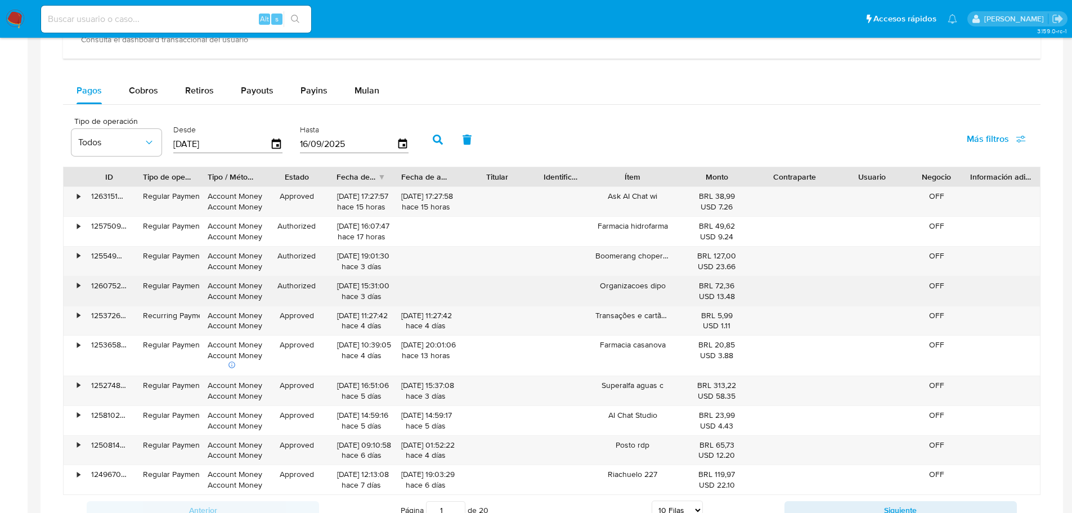
scroll to position [619, 0]
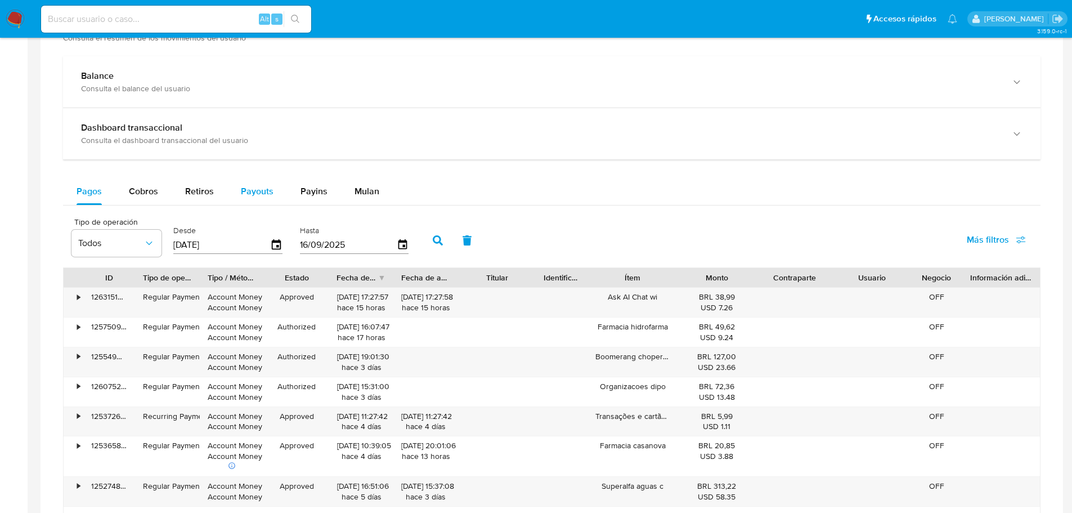
click at [248, 190] on span "Payouts" at bounding box center [257, 191] width 33 height 13
select select "10"
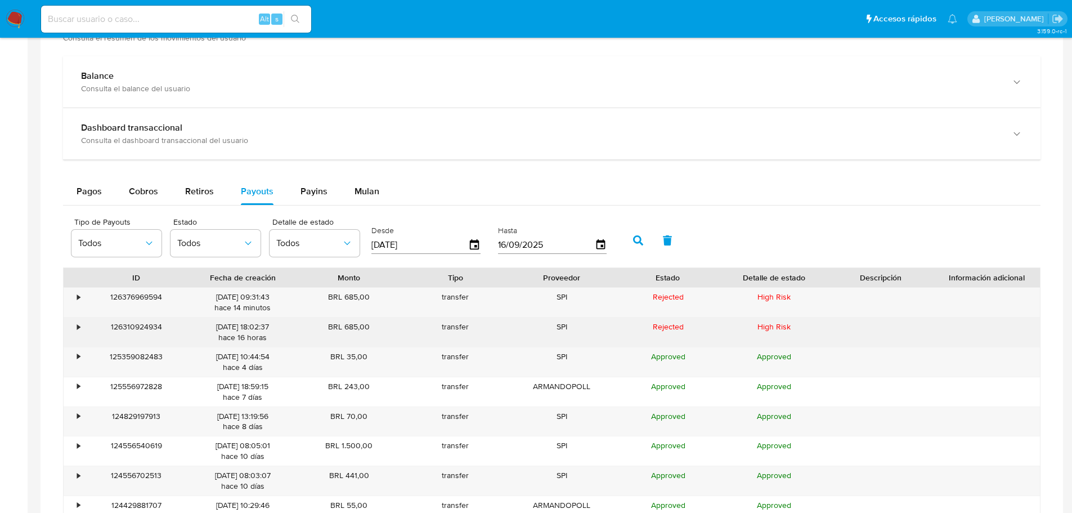
click at [77, 323] on div "•" at bounding box center [74, 331] width 20 height 29
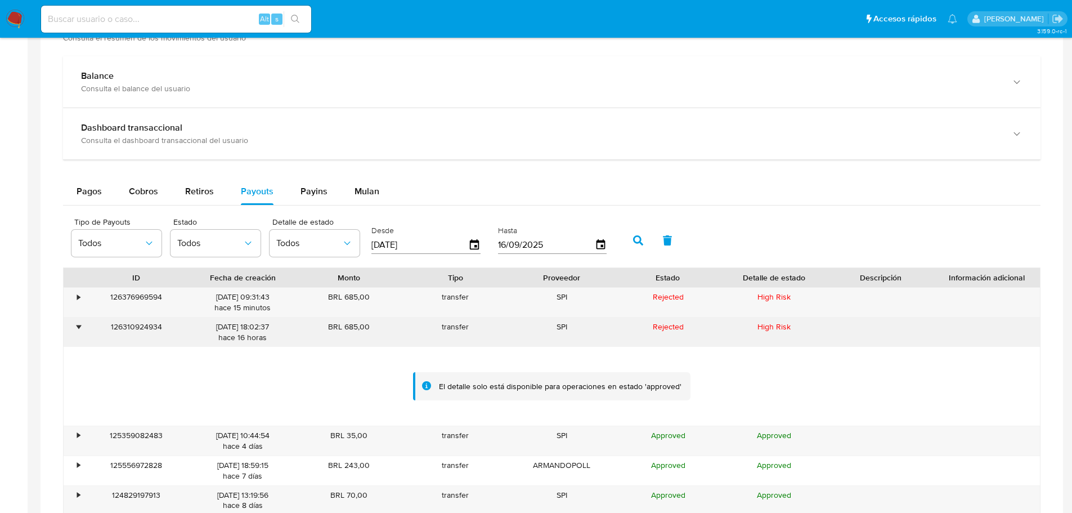
click at [77, 323] on div "•" at bounding box center [74, 331] width 20 height 29
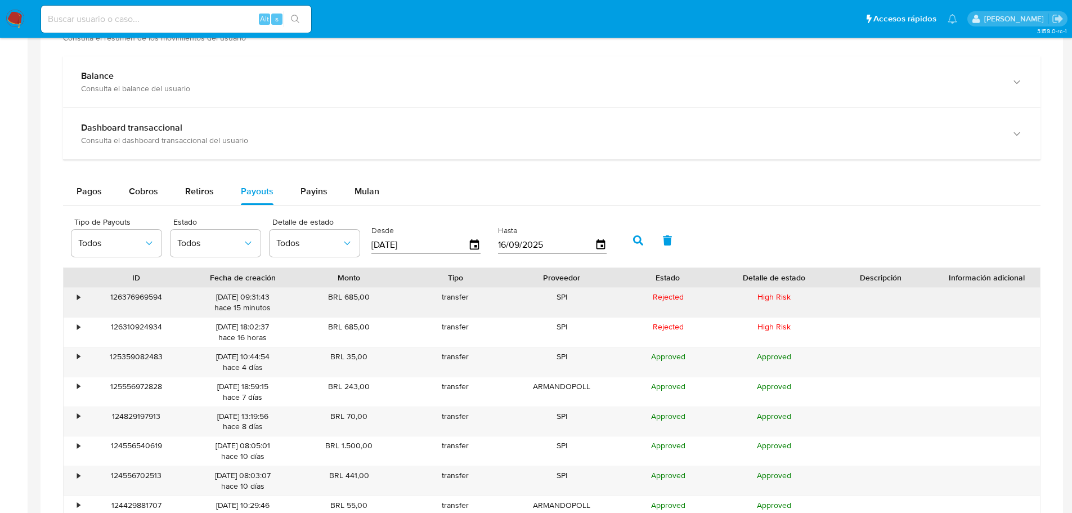
click at [82, 303] on div "•" at bounding box center [74, 301] width 20 height 29
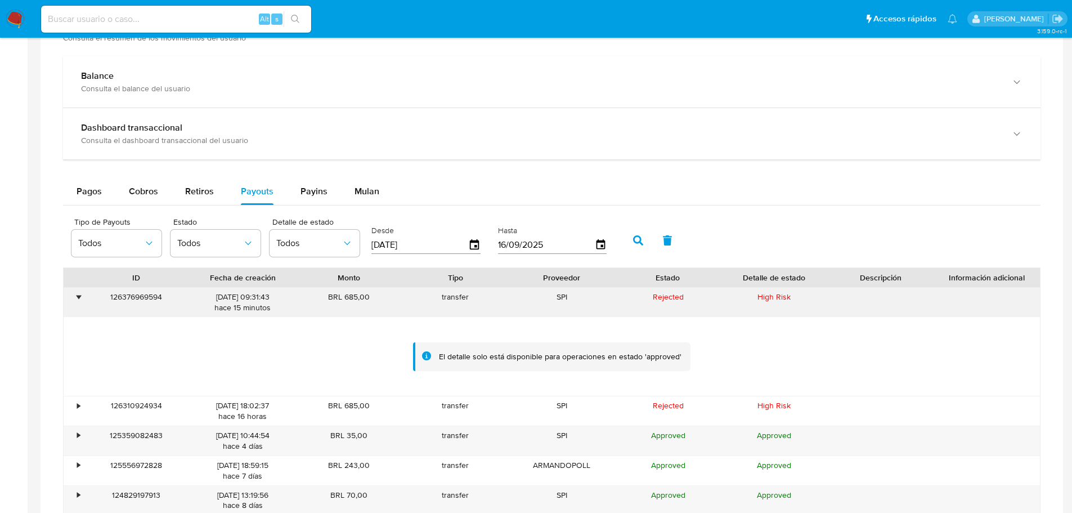
click at [82, 303] on div "•" at bounding box center [74, 301] width 20 height 29
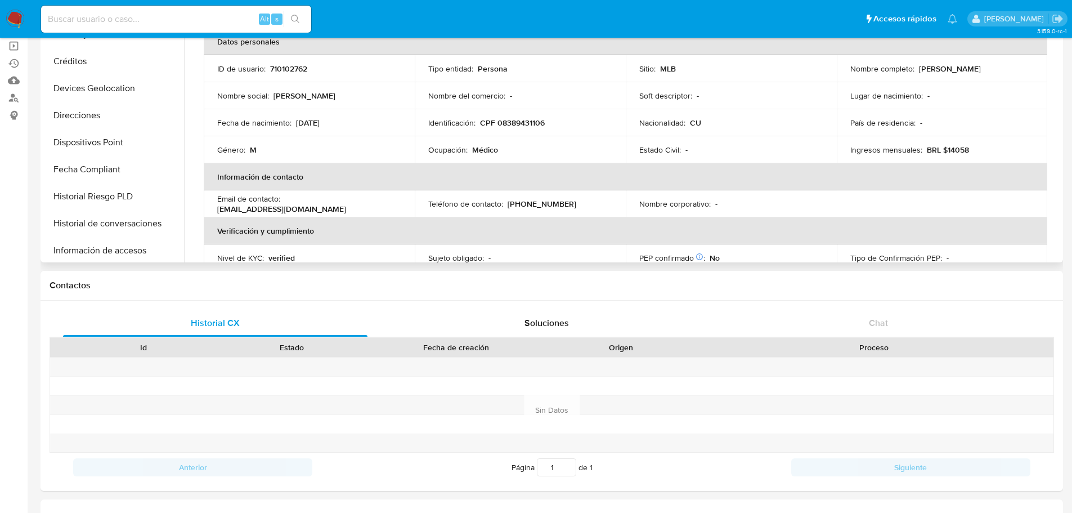
scroll to position [0, 0]
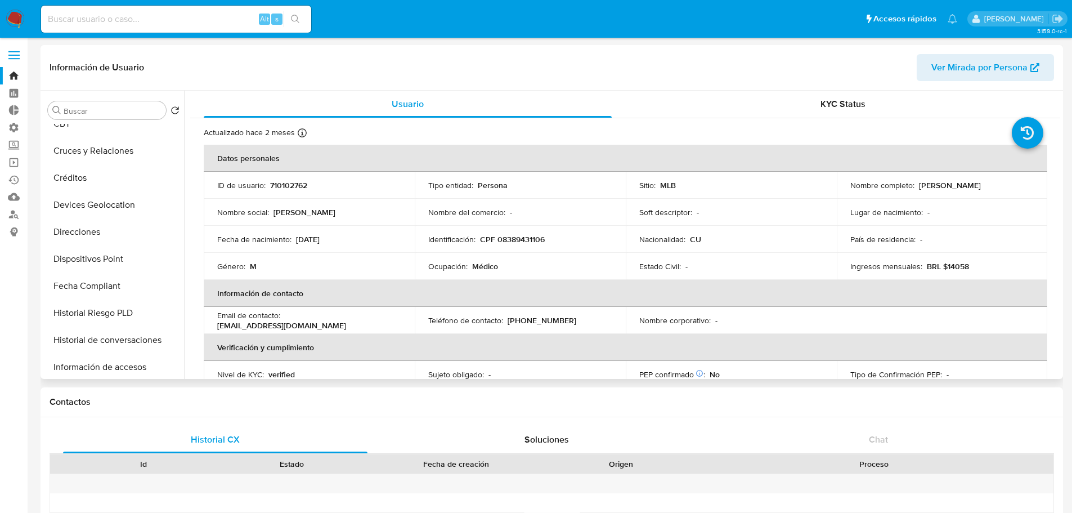
click at [289, 186] on p "710102762" at bounding box center [288, 185] width 37 height 10
copy p "710102762"
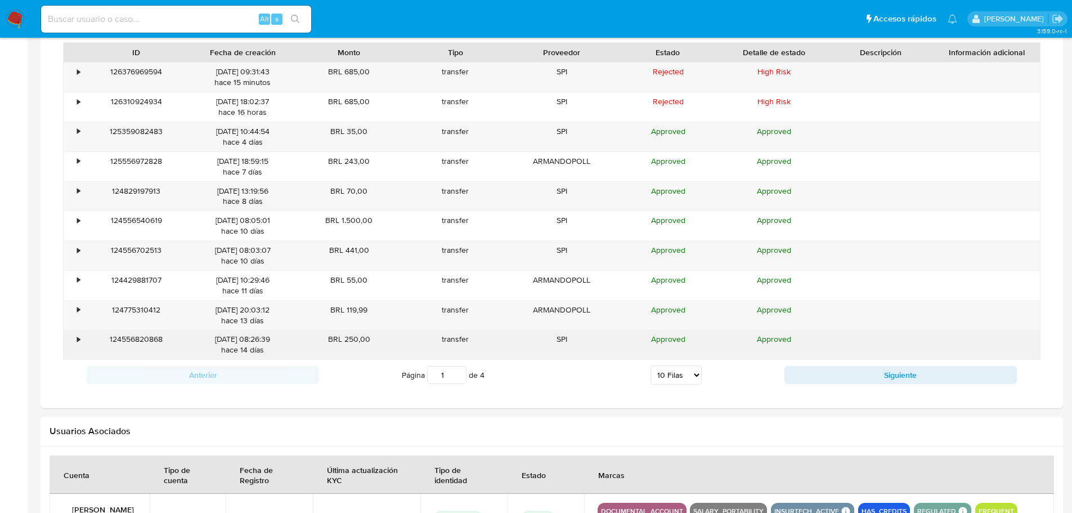
scroll to position [675, 0]
